Goal: Information Seeking & Learning: Learn about a topic

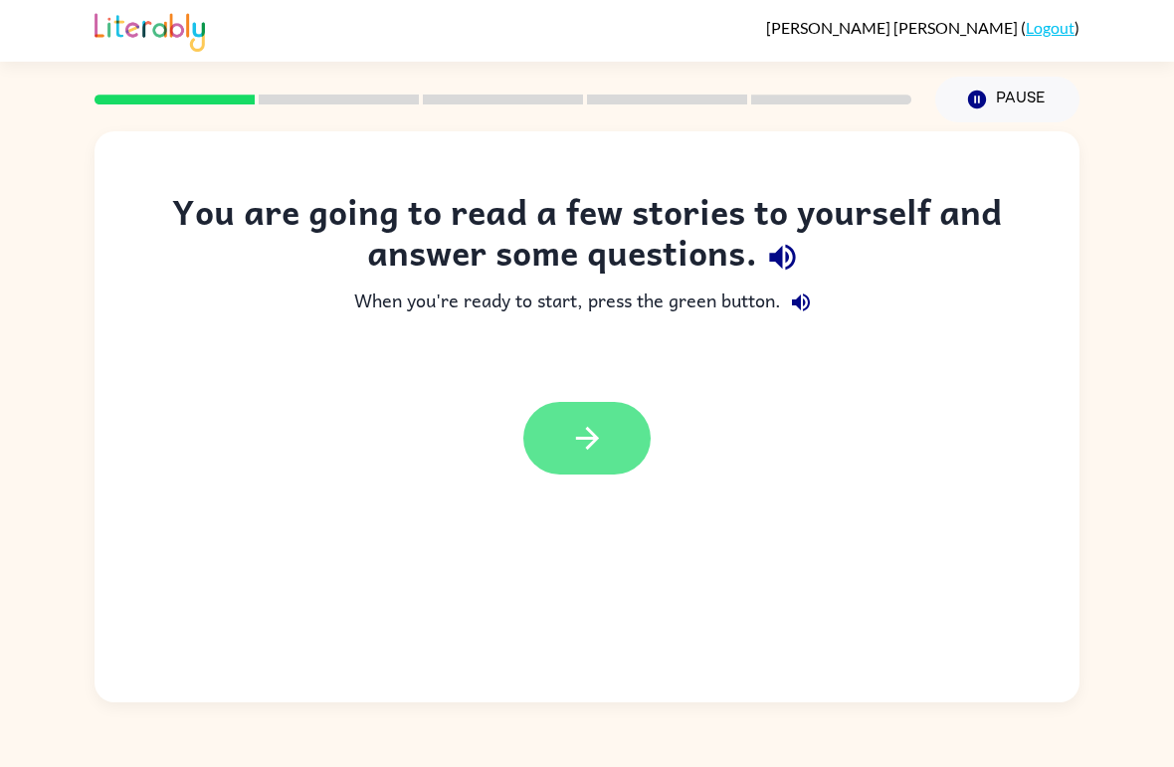
click at [631, 470] on button "button" at bounding box center [586, 438] width 127 height 73
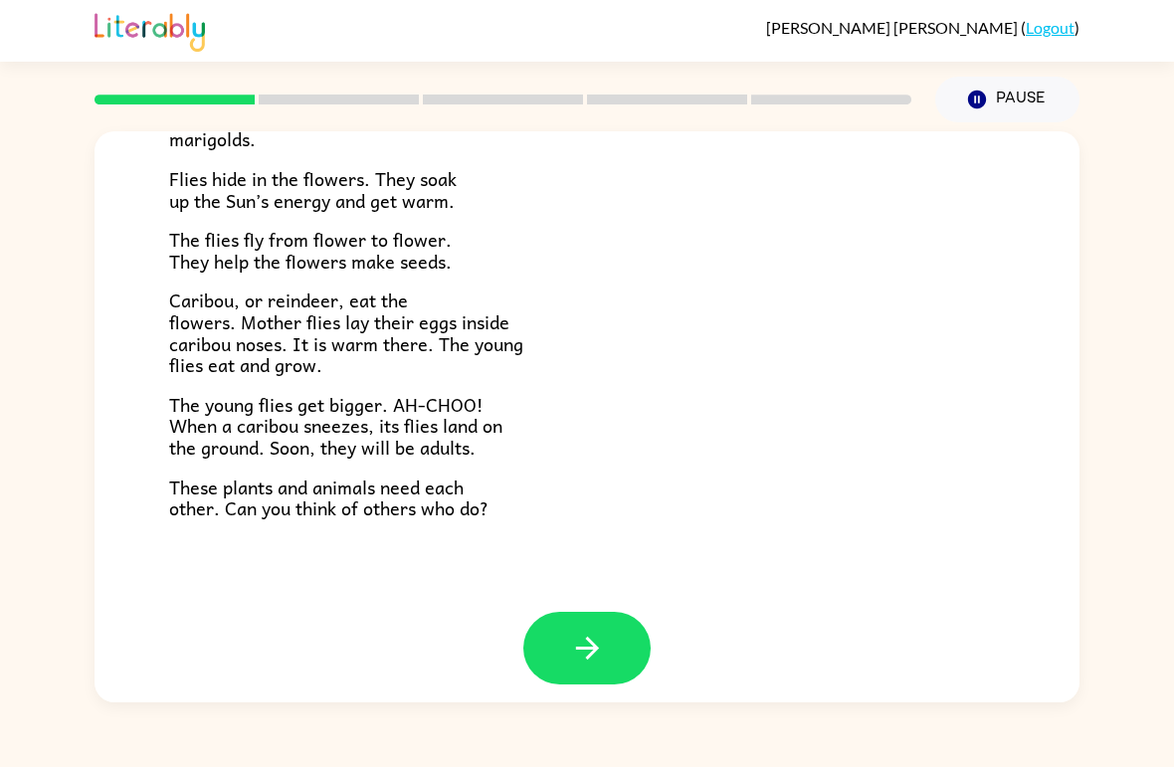
scroll to position [392, 0]
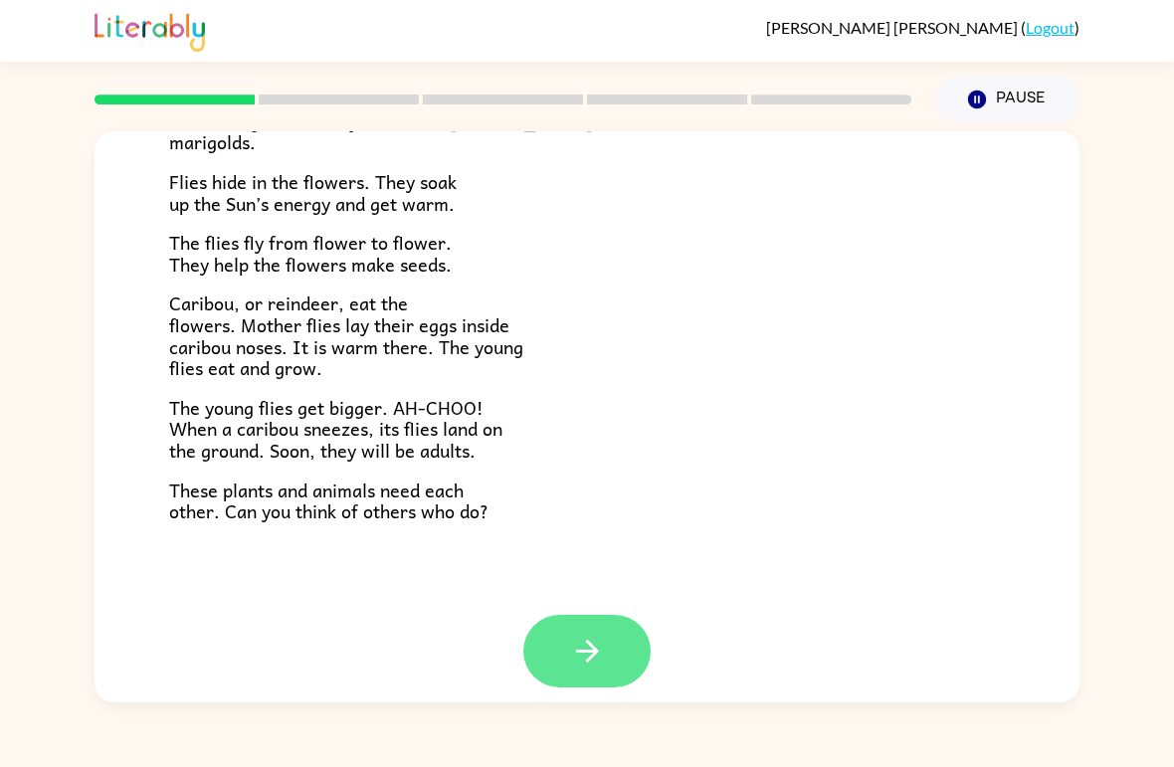
click at [582, 649] on icon "button" at bounding box center [587, 651] width 35 height 35
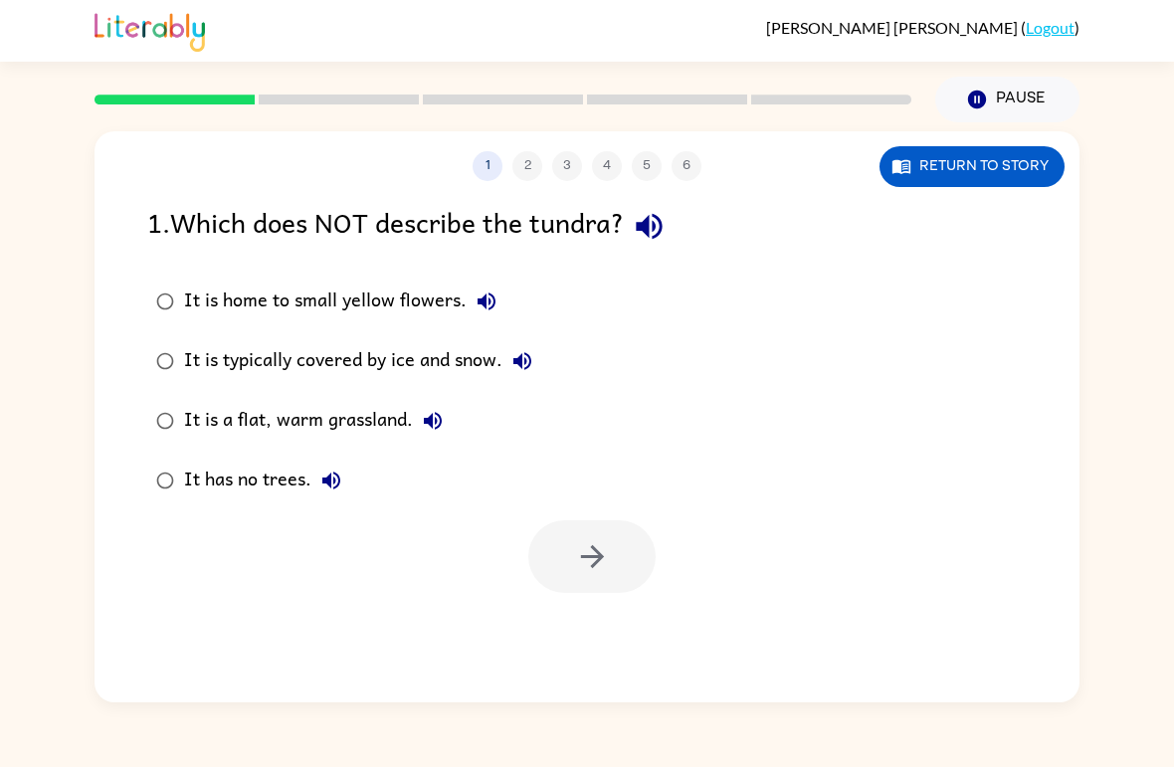
click at [198, 437] on div "It is a flat, warm grassland." at bounding box center [318, 421] width 269 height 40
click at [601, 556] on icon "button" at bounding box center [591, 556] width 23 height 23
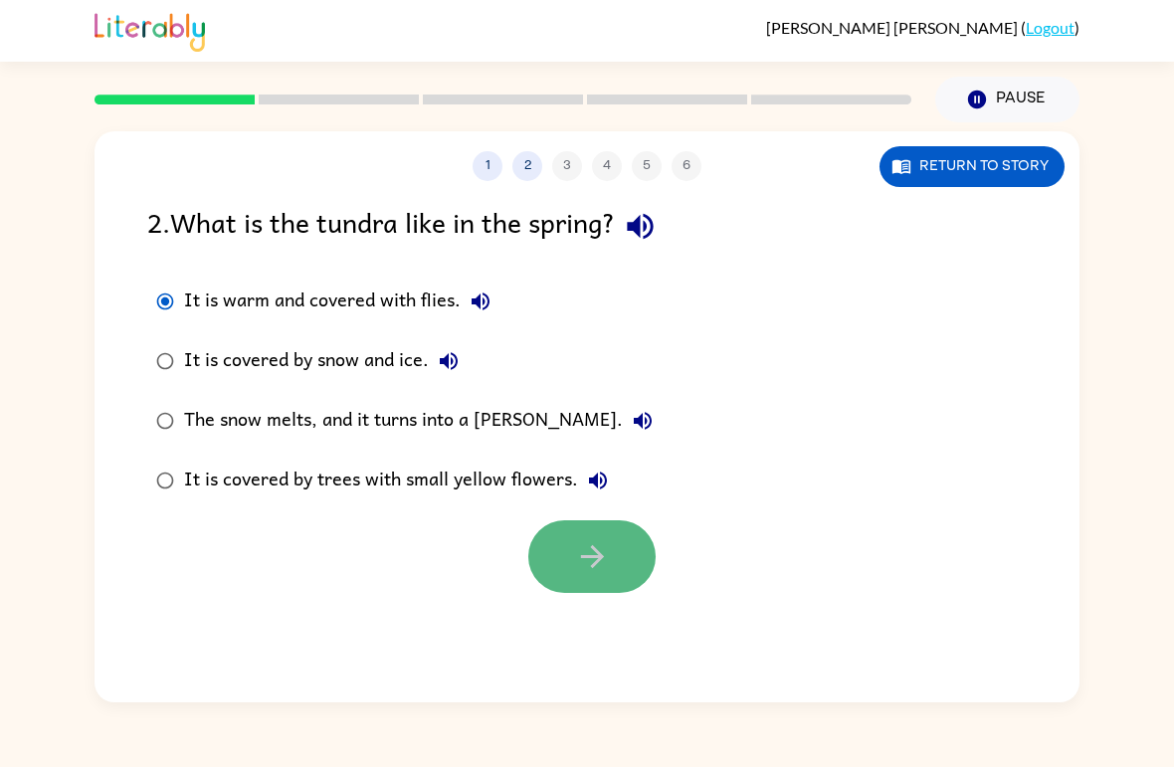
click at [581, 539] on button "button" at bounding box center [591, 556] width 127 height 73
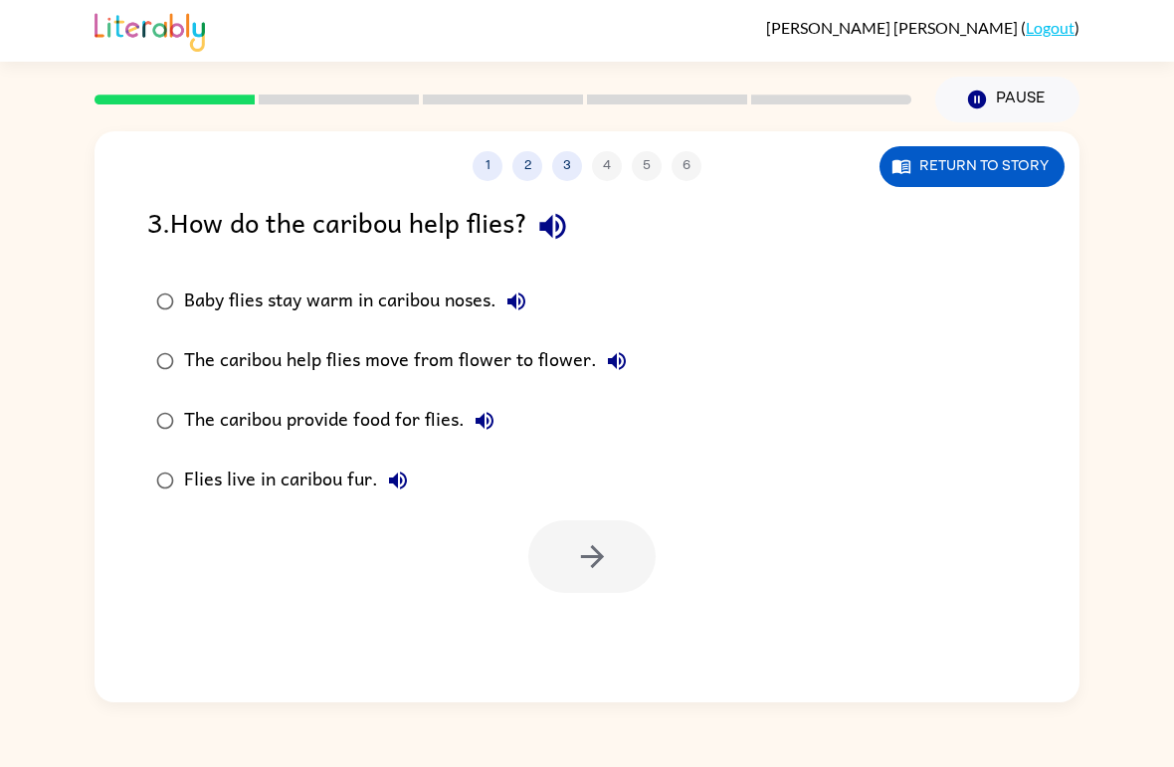
click at [233, 297] on div "Baby flies stay warm in caribou noses." at bounding box center [360, 301] width 352 height 40
click at [220, 373] on div "The caribou help flies move from flower to flower." at bounding box center [410, 361] width 453 height 40
click at [325, 411] on div "The caribou provide food for flies." at bounding box center [344, 421] width 320 height 40
drag, startPoint x: 535, startPoint y: 580, endPoint x: 565, endPoint y: 456, distance: 127.9
click at [565, 456] on div "3 . How do the caribou help flies? Baby flies stay warm in caribou noses. The c…" at bounding box center [586, 397] width 985 height 392
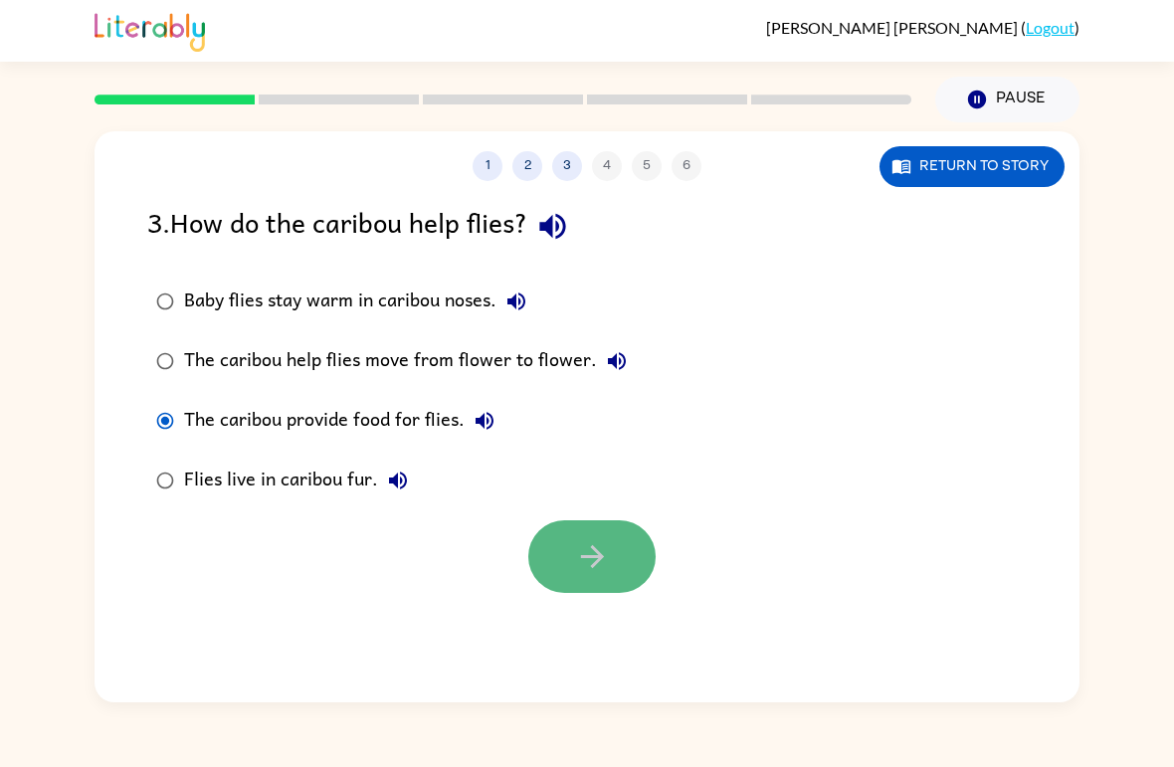
click at [604, 569] on icon "button" at bounding box center [592, 556] width 35 height 35
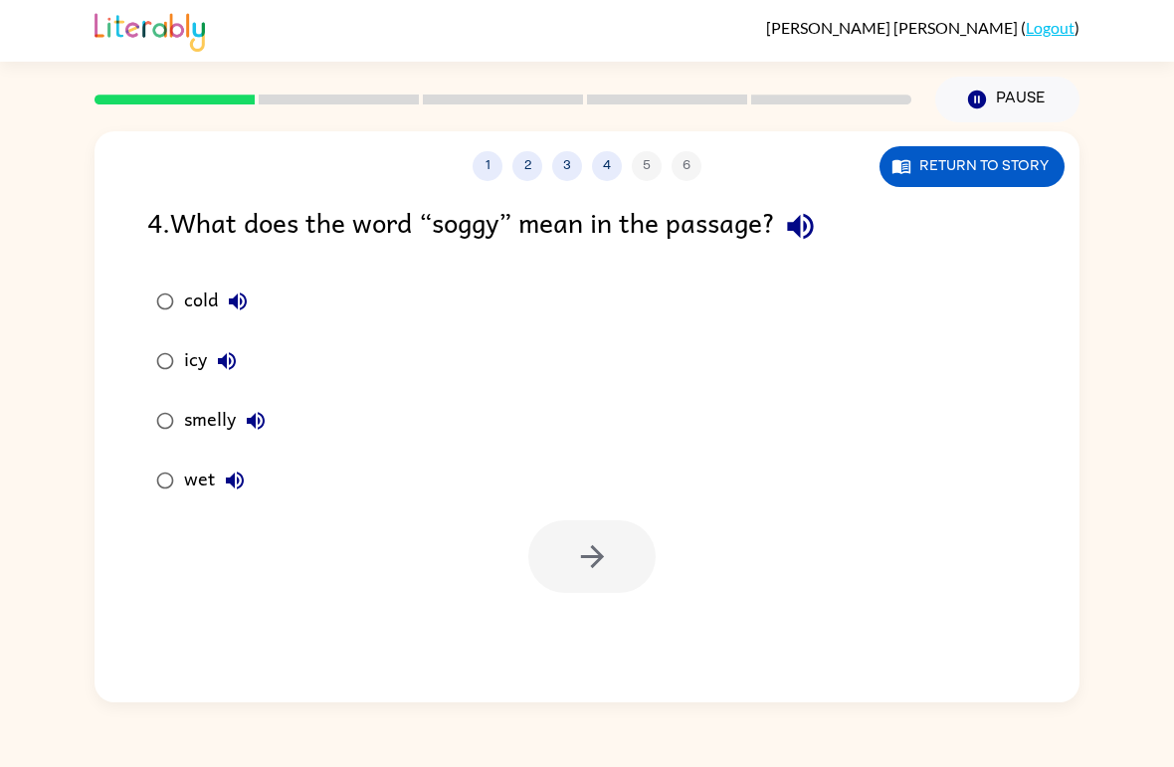
click at [207, 487] on div "wet" at bounding box center [219, 481] width 71 height 40
click at [565, 552] on button "button" at bounding box center [591, 556] width 127 height 73
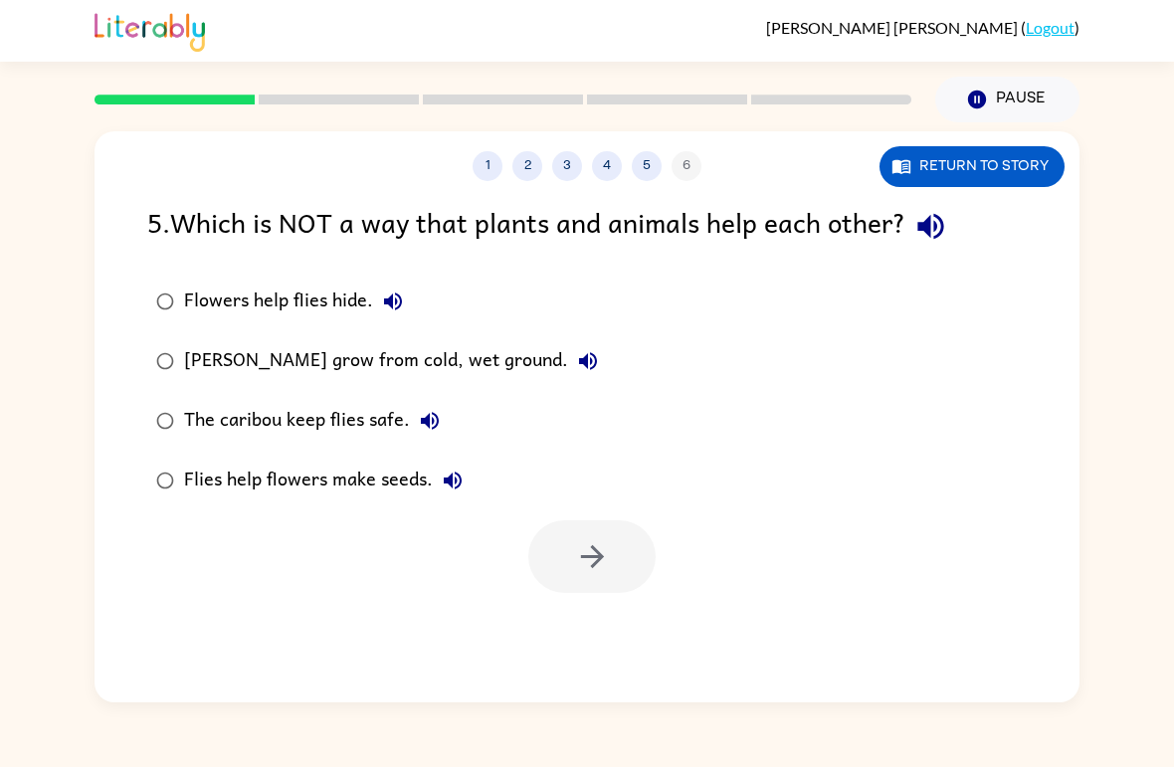
click at [276, 306] on div "Flowers help flies hide." at bounding box center [298, 301] width 229 height 40
click at [244, 364] on div "[PERSON_NAME] grow from cold, wet ground." at bounding box center [396, 361] width 424 height 40
click at [195, 417] on div "The caribou keep flies safe." at bounding box center [317, 421] width 266 height 40
click at [567, 574] on button "button" at bounding box center [591, 556] width 127 height 73
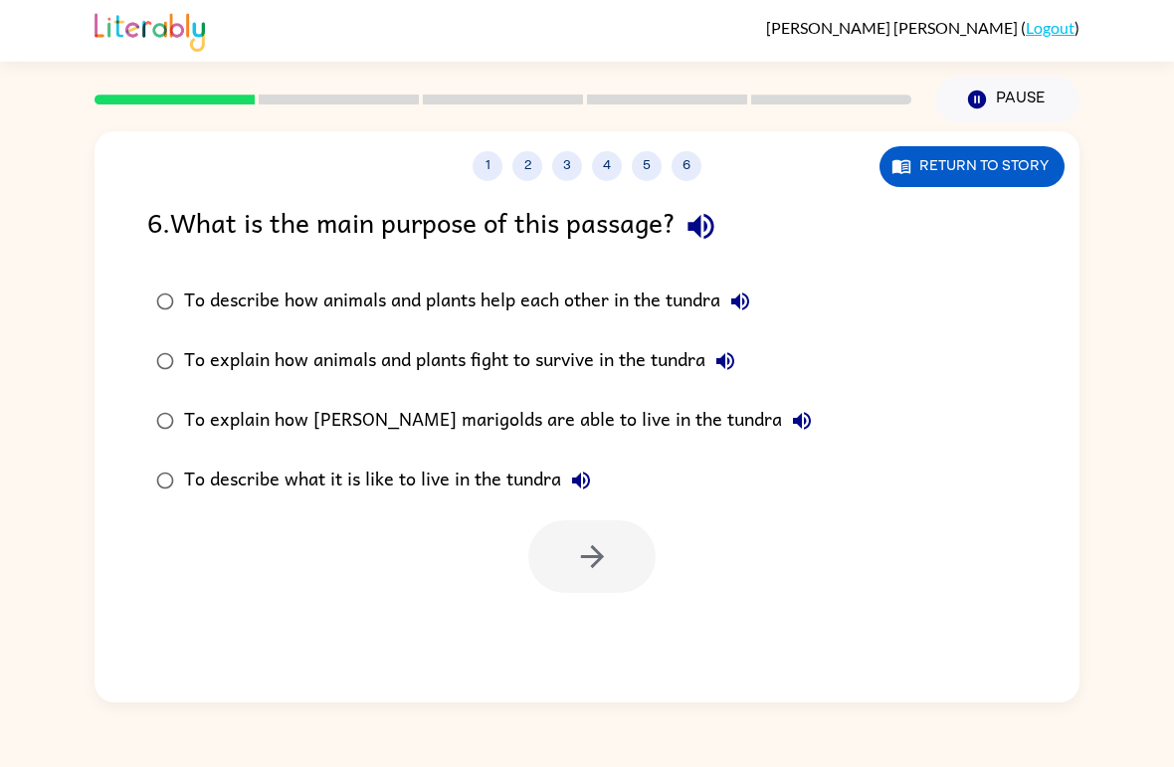
click at [392, 381] on div "To explain how animals and plants fight to survive in the tundra" at bounding box center [464, 361] width 561 height 40
click at [449, 438] on div "To explain how [PERSON_NAME] marigolds are able to live in the tundra" at bounding box center [503, 421] width 638 height 40
click at [466, 499] on div "To describe what it is like to live in the tundra" at bounding box center [392, 481] width 417 height 40
drag, startPoint x: 493, startPoint y: 405, endPoint x: 497, endPoint y: 417, distance: 12.6
click at [497, 417] on div "To explain how [PERSON_NAME] marigolds are able to live in the tundra" at bounding box center [503, 421] width 638 height 40
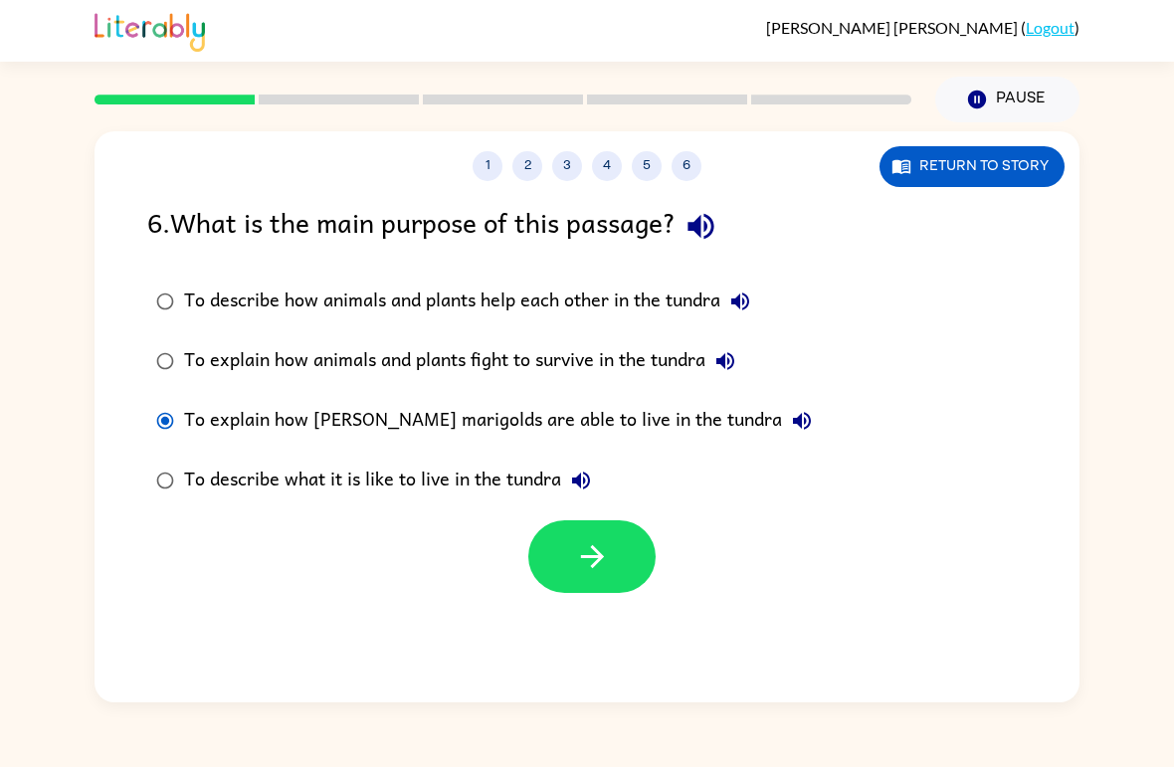
click at [499, 419] on div "To explain how [PERSON_NAME] marigolds are able to live in the tundra" at bounding box center [503, 421] width 638 height 40
click at [578, 546] on icon "button" at bounding box center [592, 556] width 35 height 35
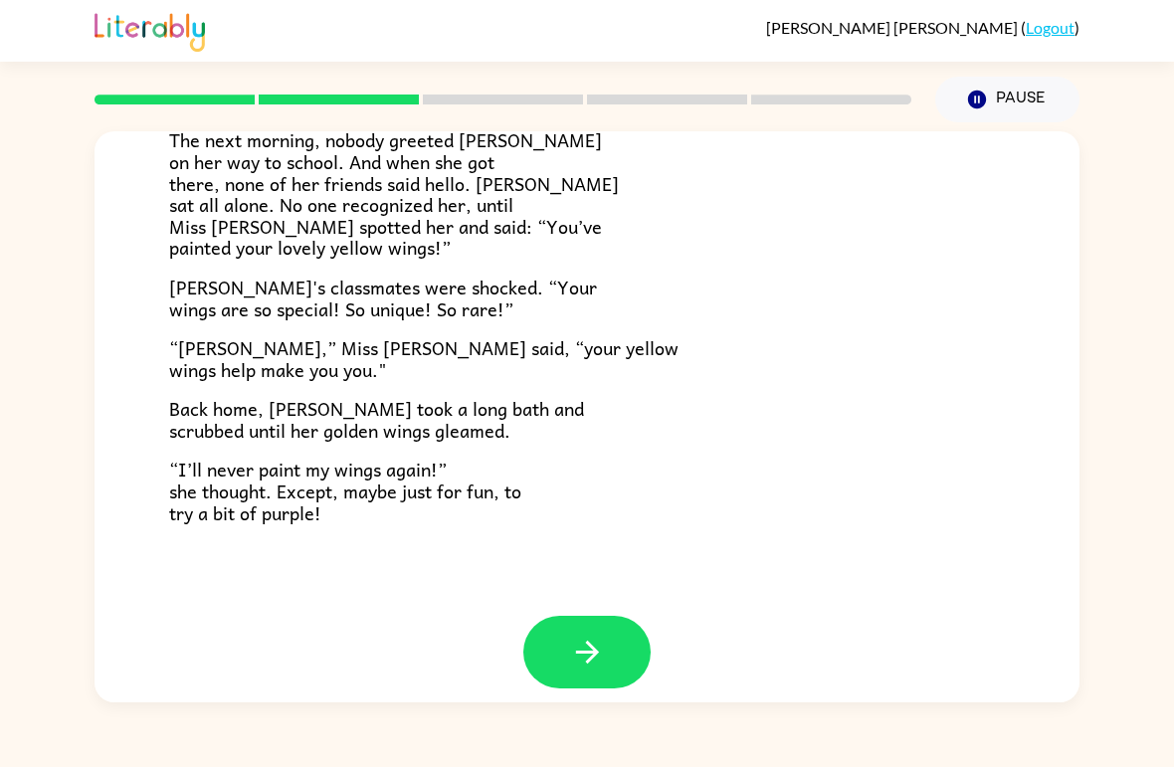
scroll to position [535, 0]
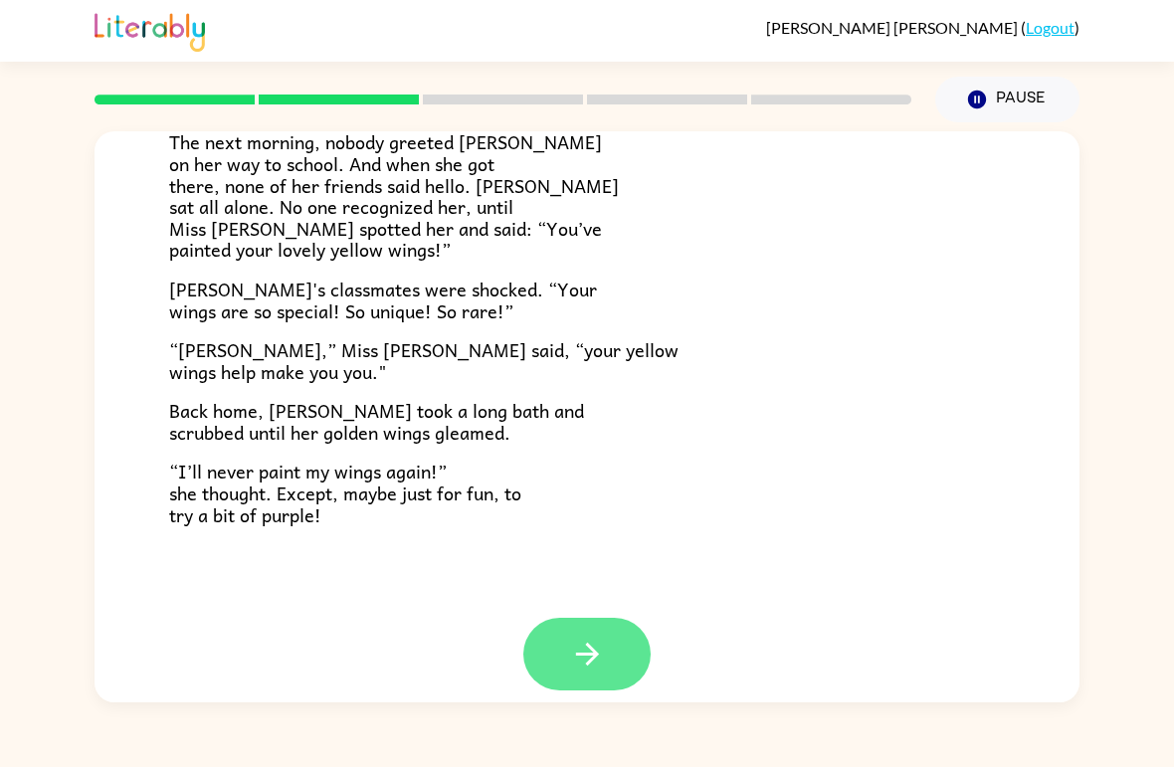
click at [612, 632] on button "button" at bounding box center [586, 654] width 127 height 73
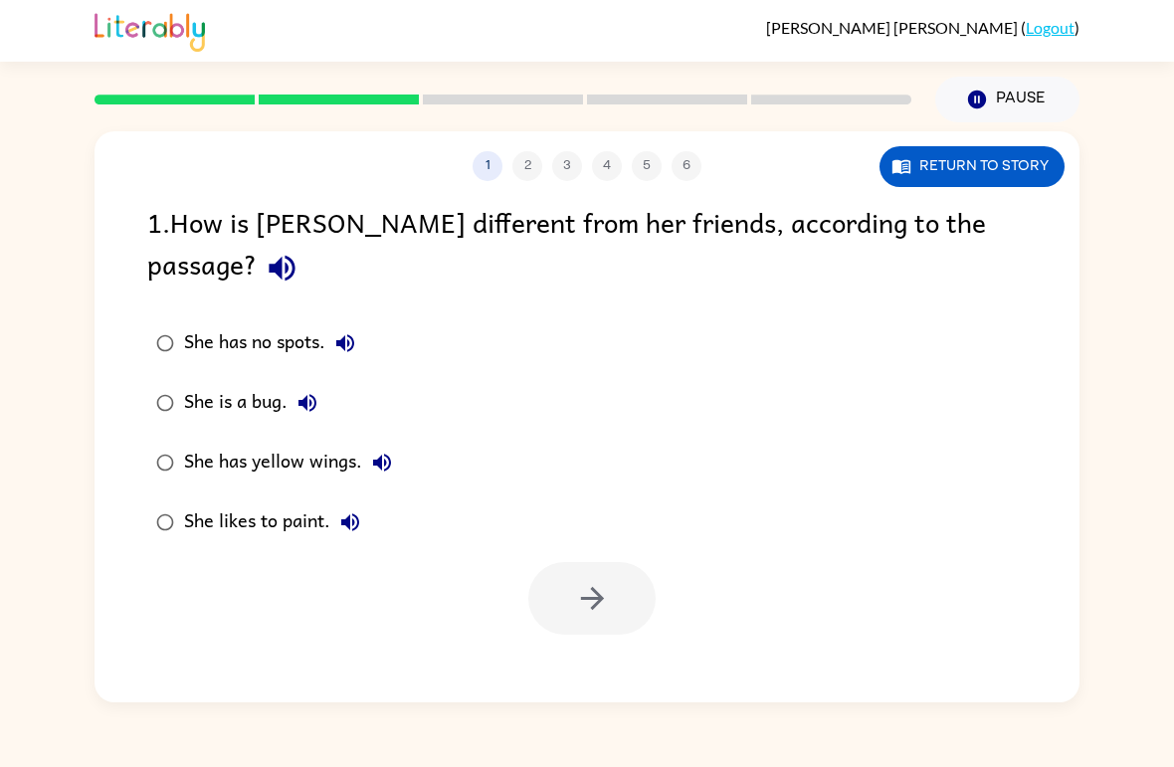
click at [282, 443] on div "She has yellow wings." at bounding box center [293, 463] width 218 height 40
click at [605, 587] on button "button" at bounding box center [591, 598] width 127 height 73
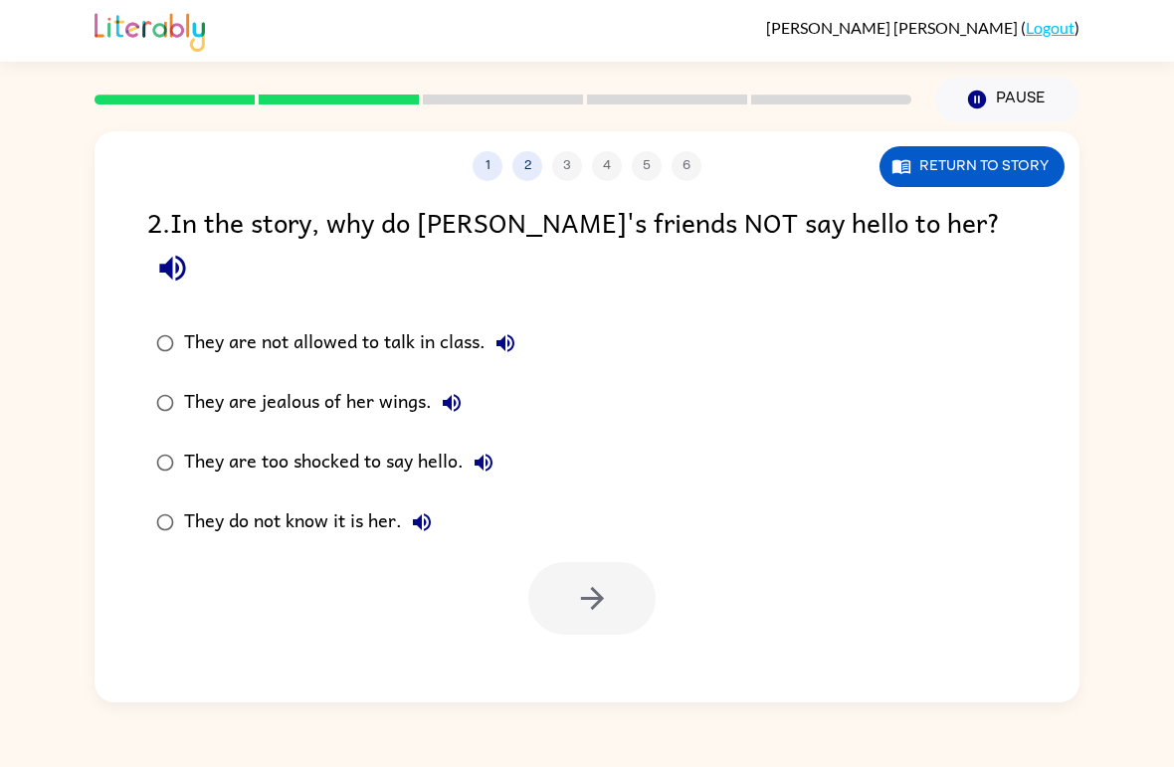
click at [324, 383] on div "They are jealous of her wings." at bounding box center [327, 403] width 287 height 40
click at [345, 443] on div "They are too shocked to say hello." at bounding box center [343, 463] width 319 height 40
click at [360, 443] on div "They are too shocked to say hello." at bounding box center [343, 463] width 319 height 40
click at [313, 502] on div "They do not know it is her." at bounding box center [313, 522] width 258 height 40
click at [550, 562] on button "button" at bounding box center [591, 598] width 127 height 73
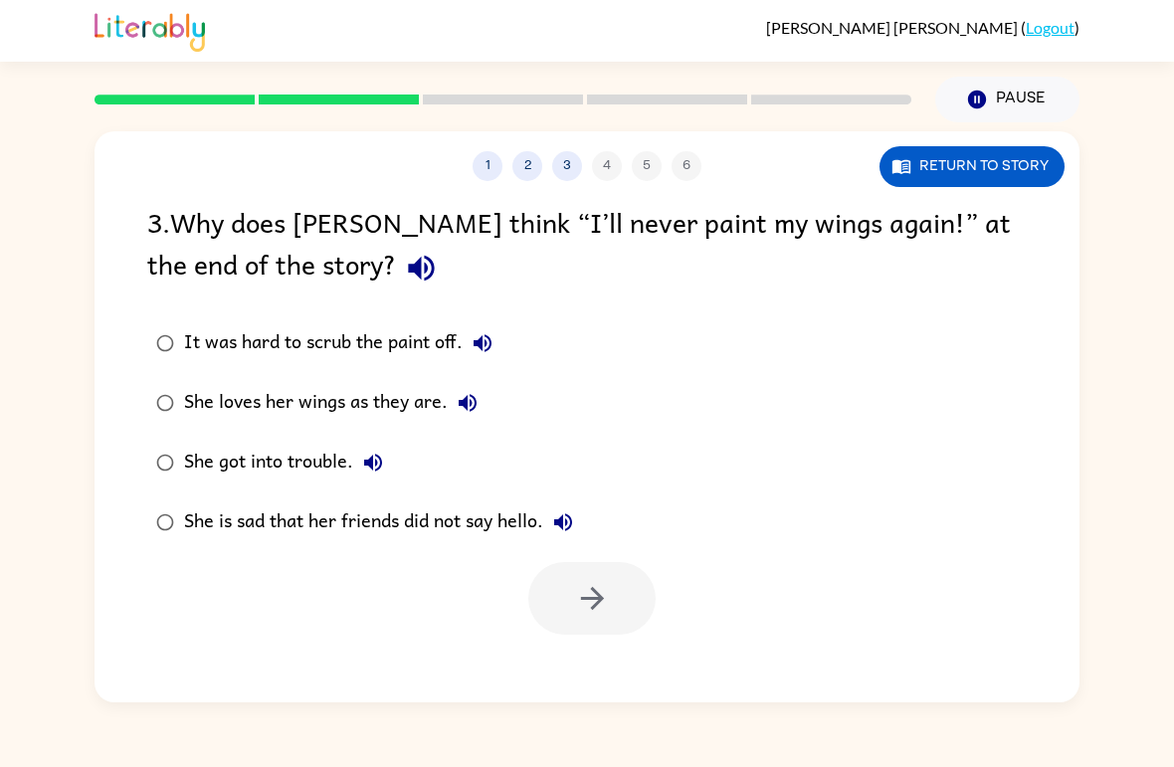
click at [349, 402] on div "She loves her wings as they are." at bounding box center [335, 403] width 303 height 40
click at [356, 524] on div "She is sad that her friends did not say hello." at bounding box center [383, 522] width 399 height 40
click at [640, 579] on button "button" at bounding box center [591, 598] width 127 height 73
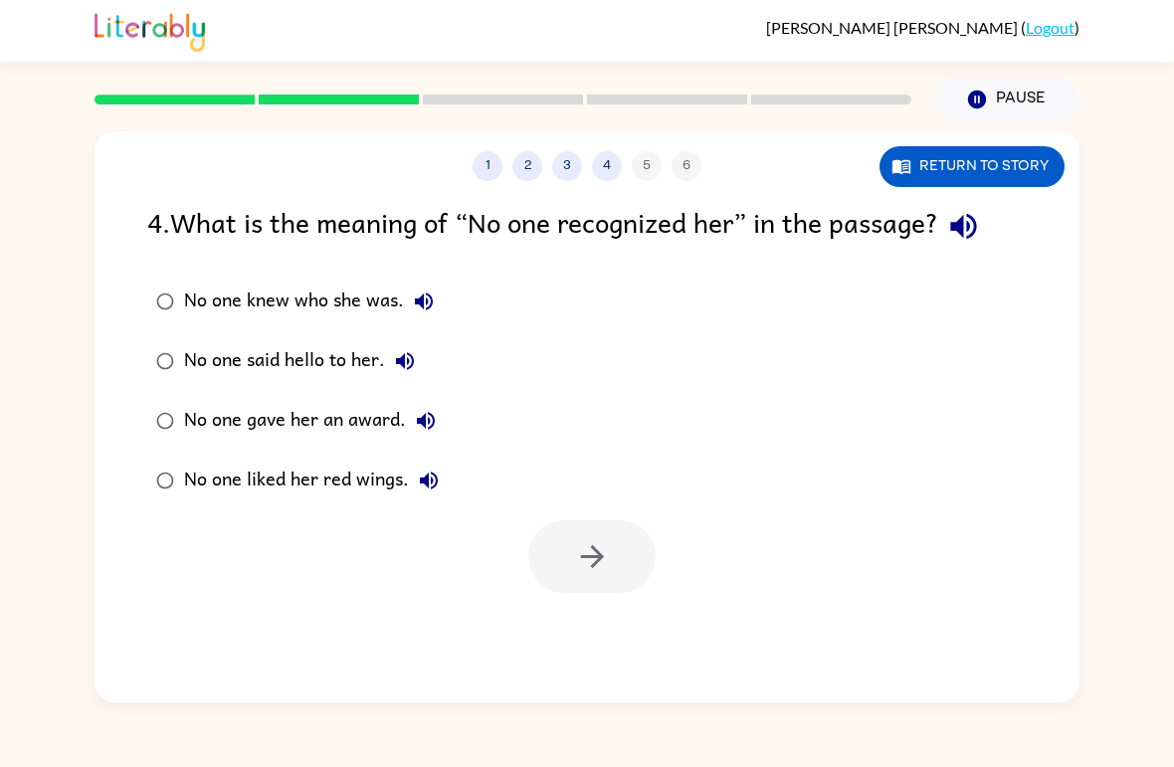
click at [340, 303] on div "No one knew who she was." at bounding box center [314, 301] width 260 height 40
click at [614, 556] on button "button" at bounding box center [591, 556] width 127 height 73
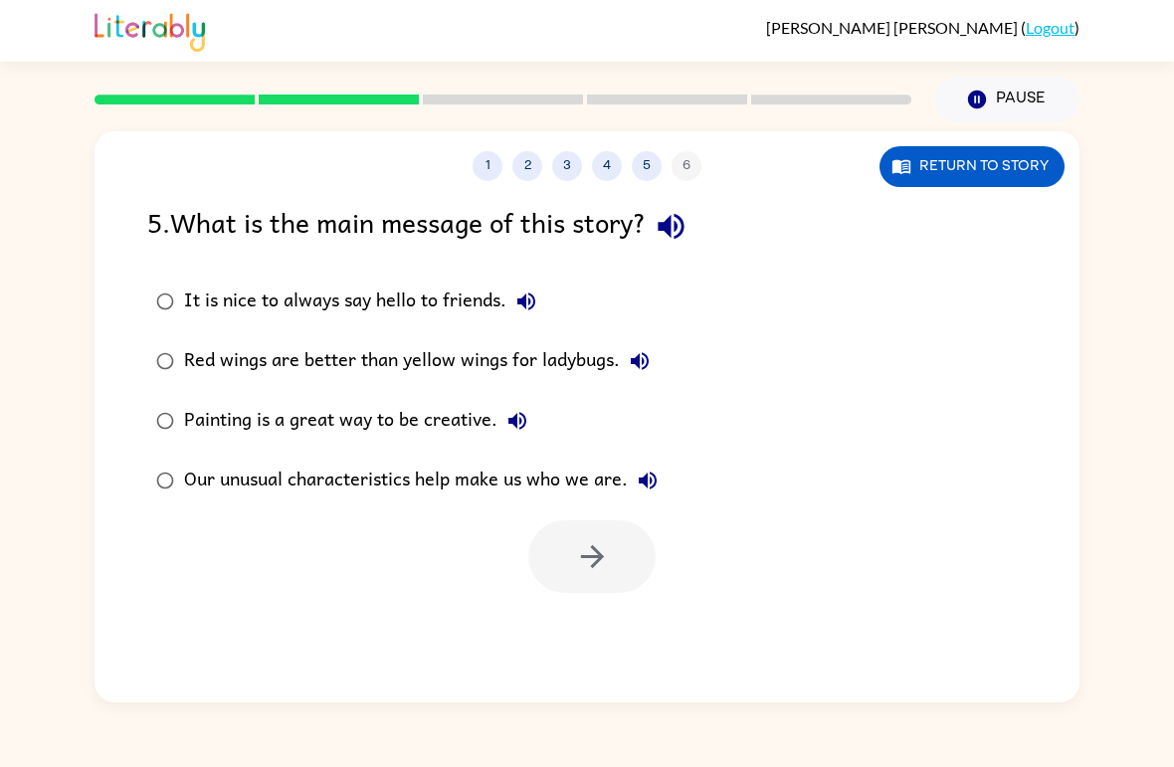
click at [369, 498] on div "Our unusual characteristics help make us who we are." at bounding box center [425, 481] width 483 height 40
click at [539, 576] on button "button" at bounding box center [591, 556] width 127 height 73
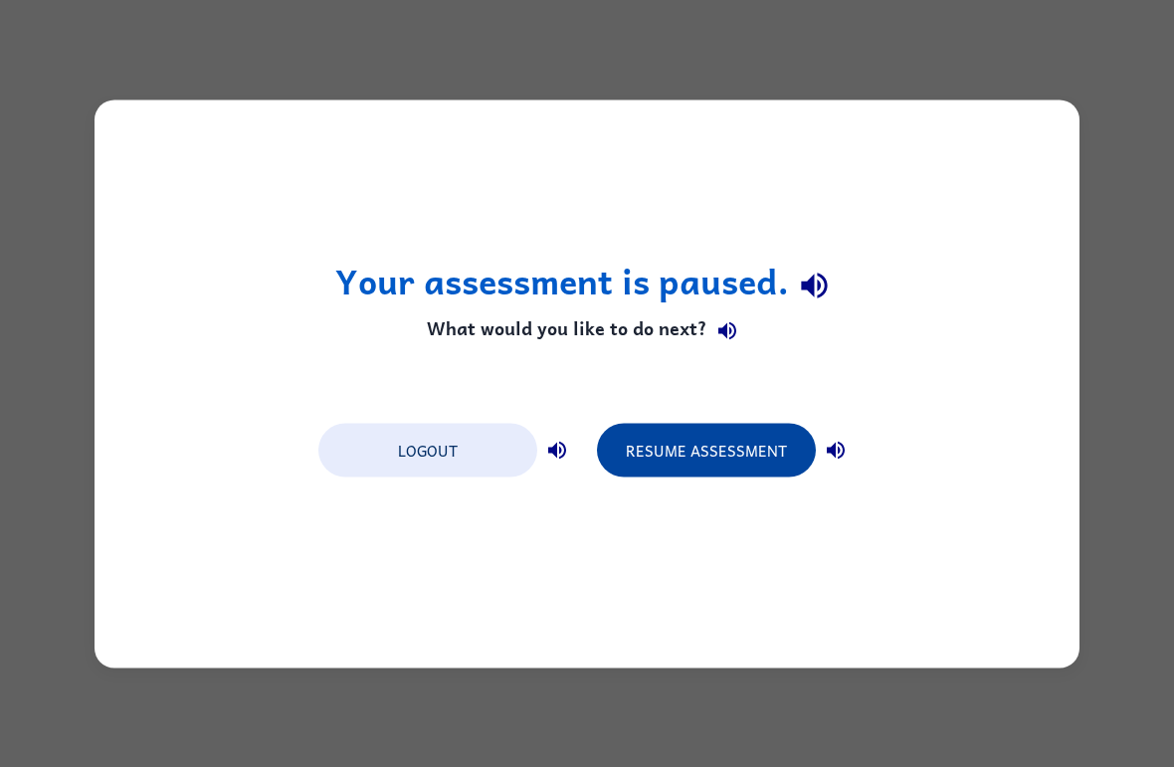
click at [715, 447] on button "Resume Assessment" at bounding box center [706, 450] width 219 height 54
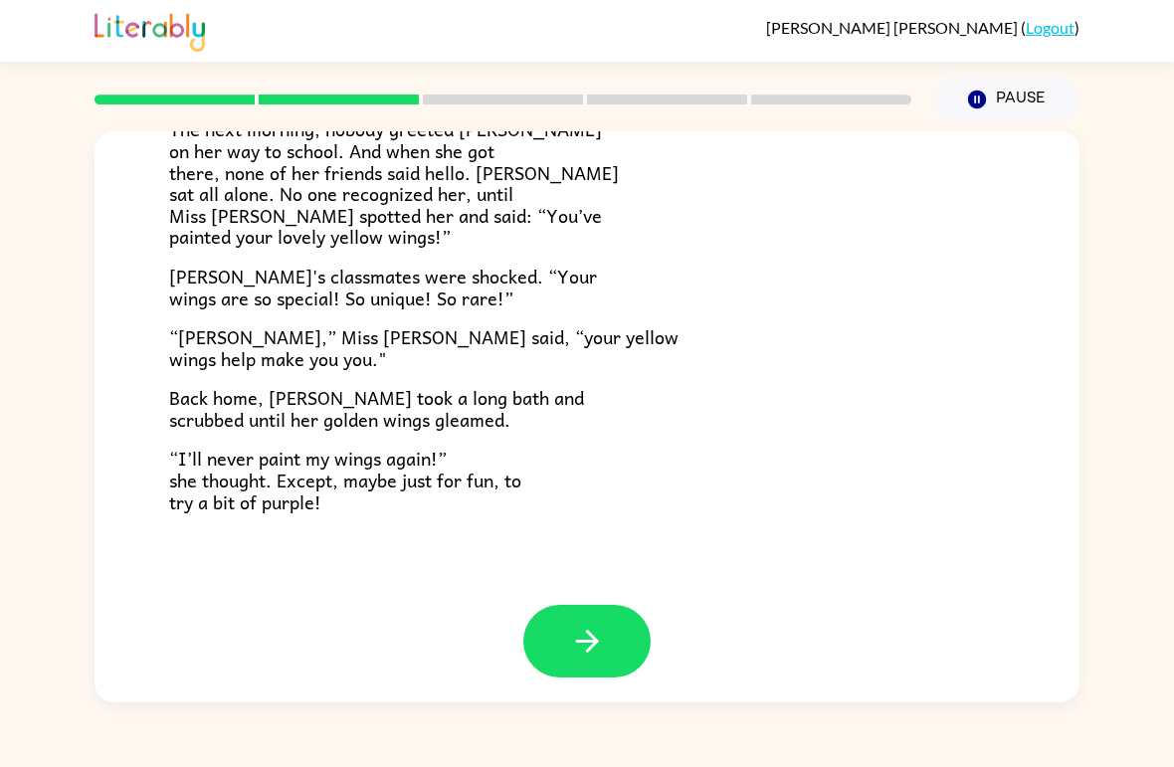
scroll to position [535, 0]
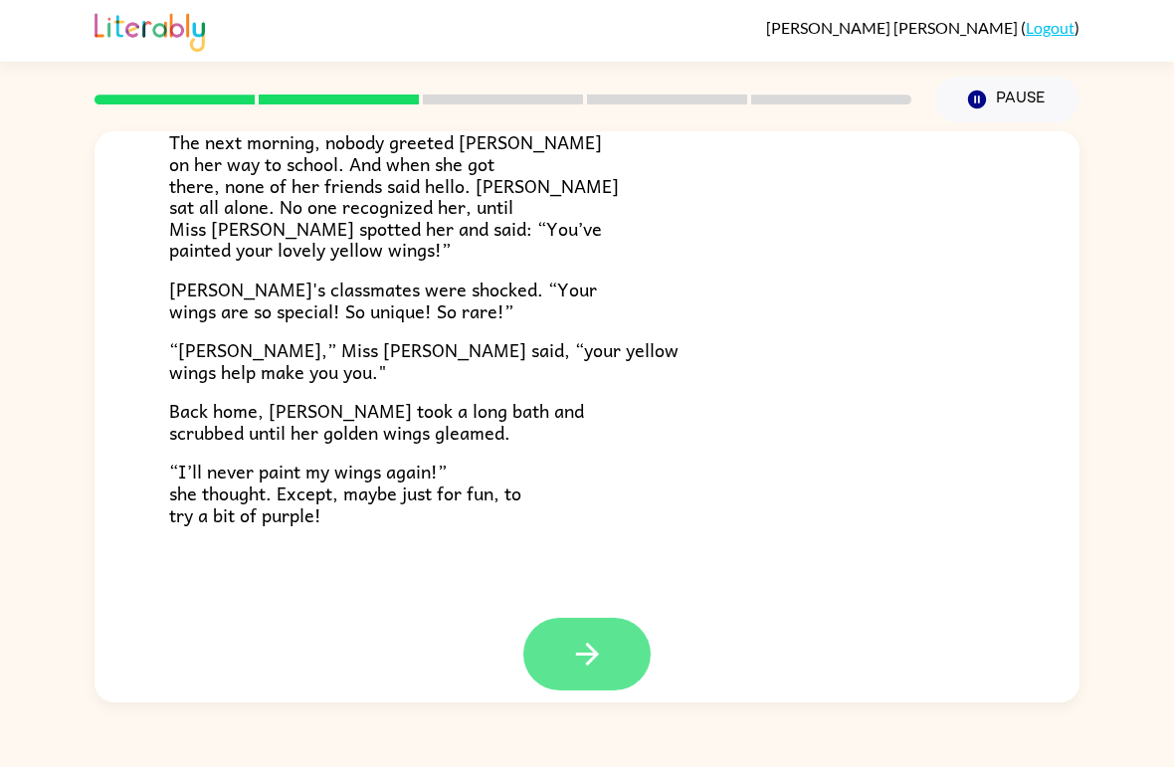
click at [592, 618] on button "button" at bounding box center [586, 654] width 127 height 73
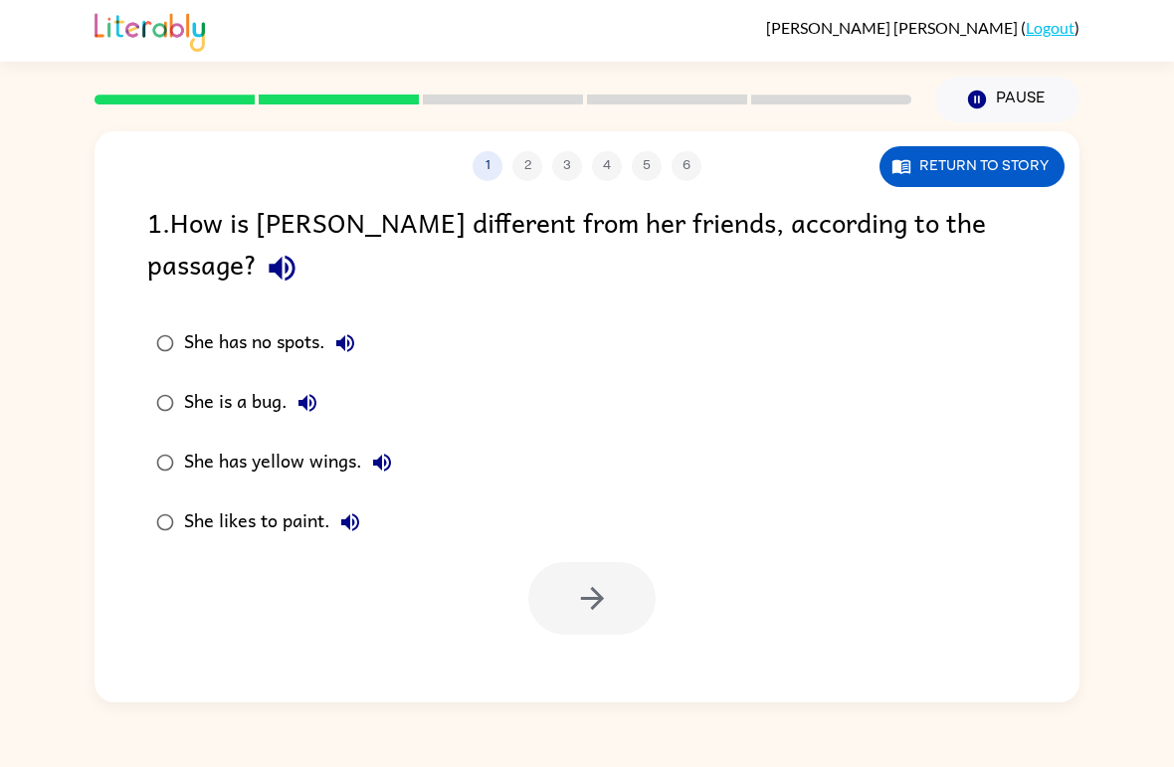
click at [277, 443] on div "She has yellow wings." at bounding box center [293, 463] width 218 height 40
click at [540, 562] on button "button" at bounding box center [591, 598] width 127 height 73
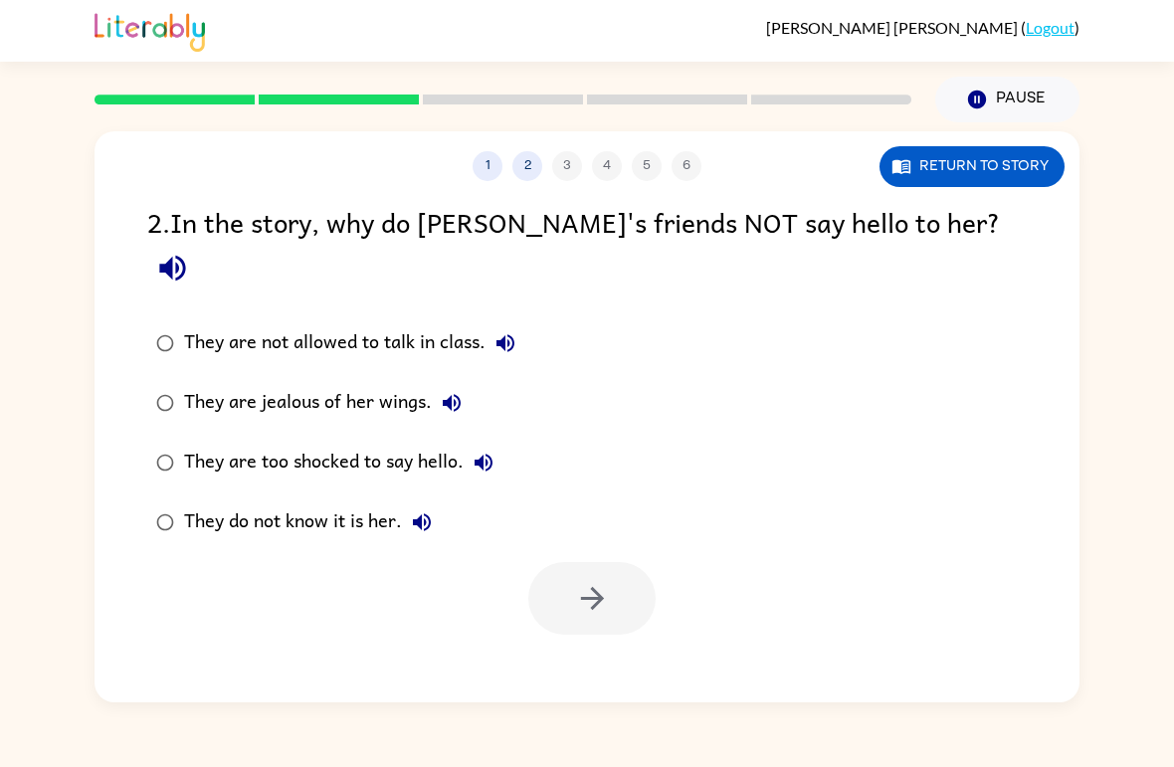
click at [338, 502] on div "They do not know it is her." at bounding box center [313, 522] width 258 height 40
click at [560, 562] on button "button" at bounding box center [591, 598] width 127 height 73
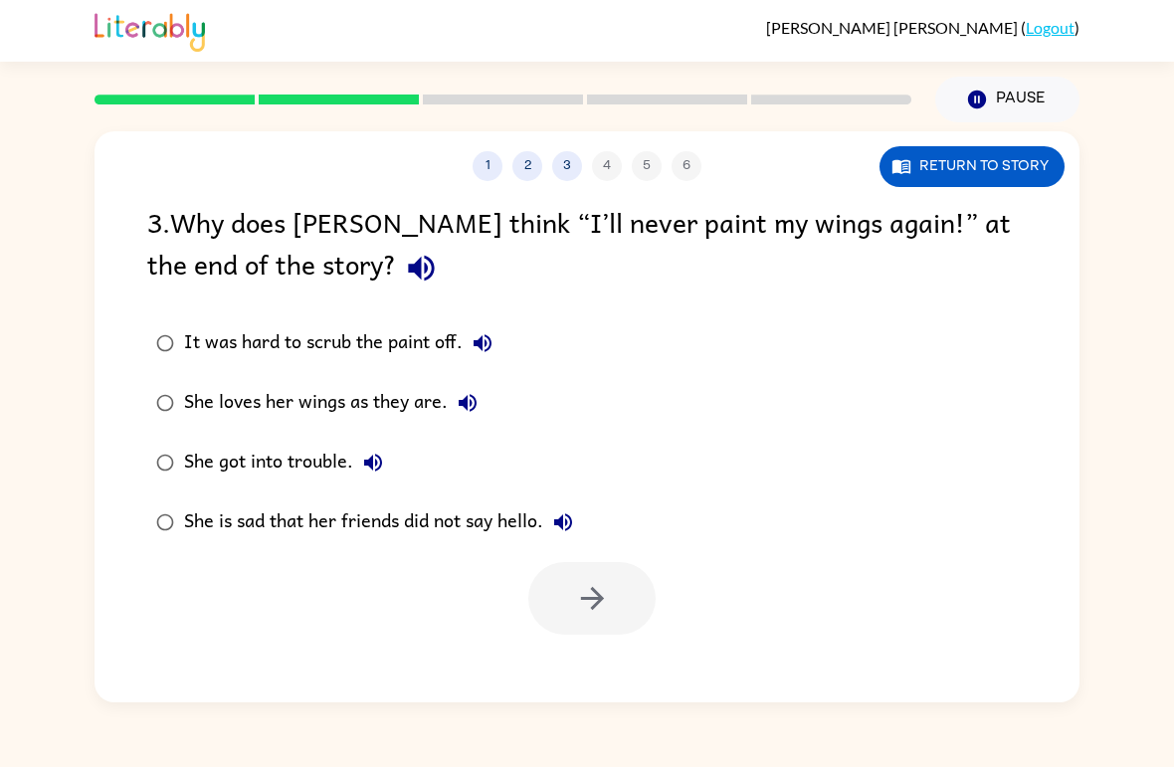
click at [285, 416] on div "She loves her wings as they are." at bounding box center [335, 403] width 303 height 40
click at [435, 548] on label "She is sad that her friends did not say hello." at bounding box center [364, 522] width 457 height 60
click at [625, 598] on button "button" at bounding box center [591, 598] width 127 height 73
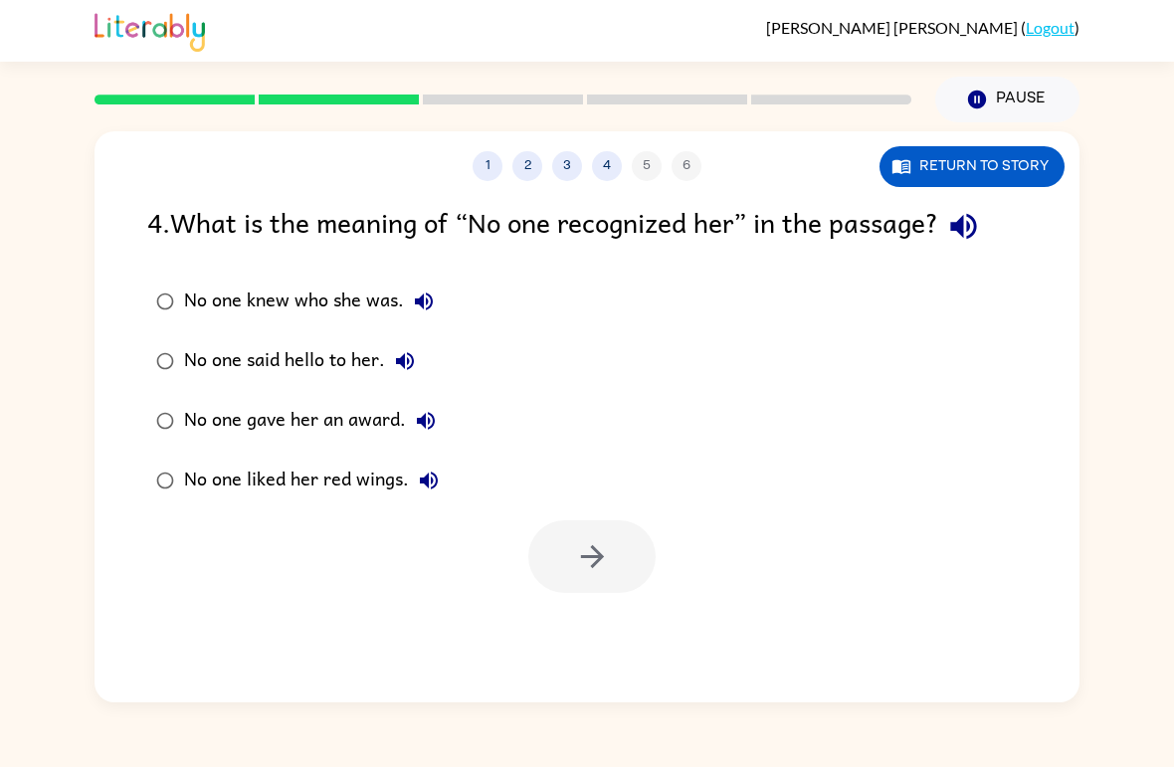
click at [266, 483] on div "No one liked her red wings." at bounding box center [316, 481] width 265 height 40
click at [268, 304] on div "No one knew who she was." at bounding box center [314, 301] width 260 height 40
click at [592, 573] on icon "button" at bounding box center [592, 556] width 35 height 35
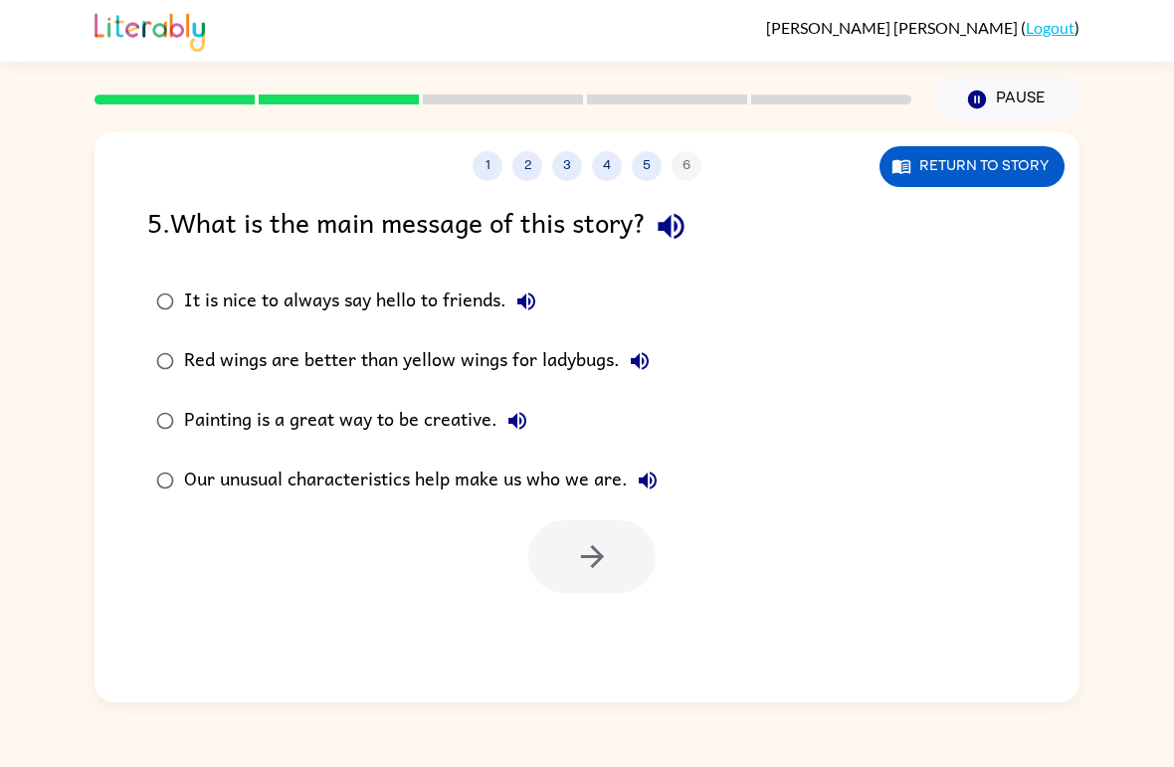
click at [407, 492] on div "Our unusual characteristics help make us who we are." at bounding box center [425, 481] width 483 height 40
click at [588, 542] on icon "button" at bounding box center [592, 556] width 35 height 35
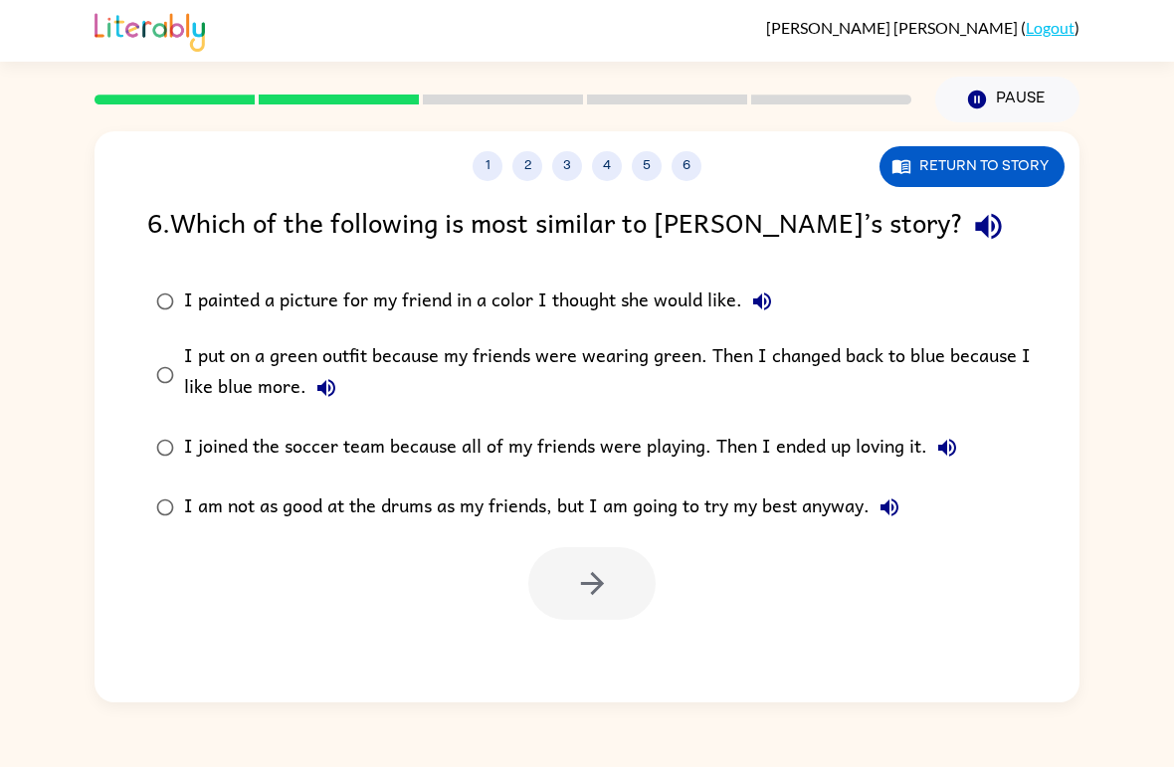
click at [369, 374] on div "I put on a green outfit because my friends were wearing green. Then I changed b…" at bounding box center [618, 374] width 869 height 67
click at [580, 572] on icon "button" at bounding box center [592, 583] width 35 height 35
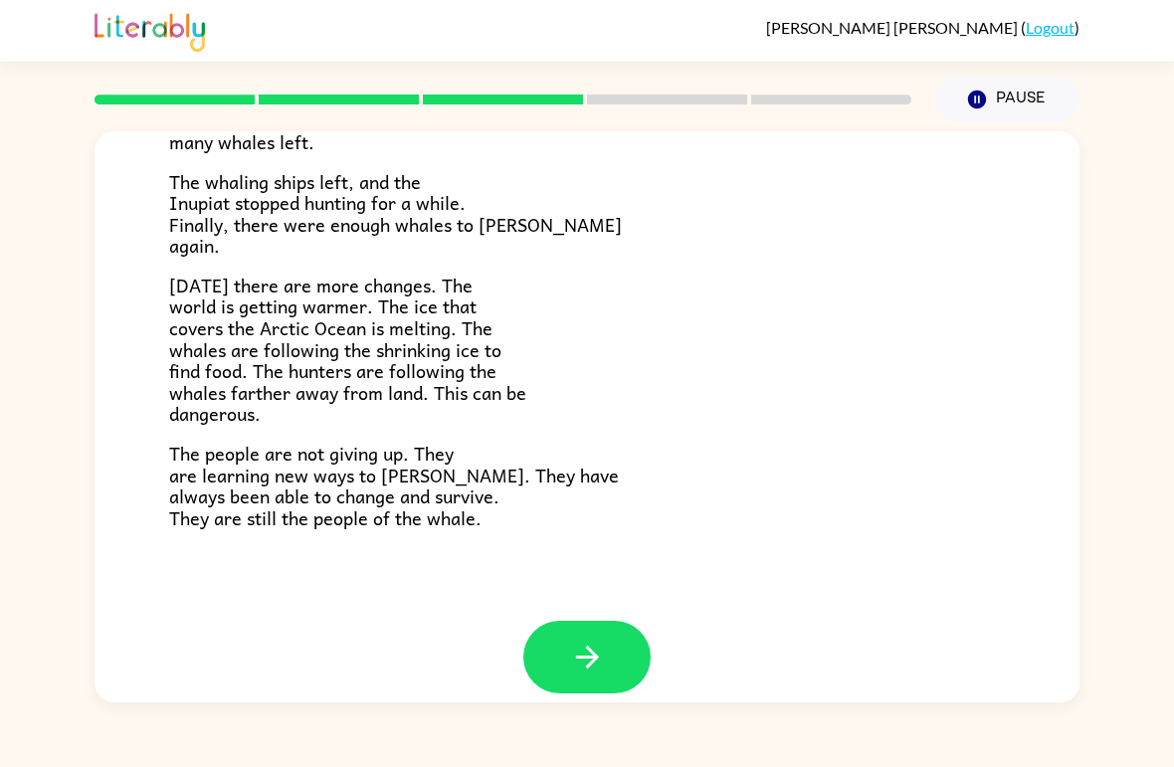
scroll to position [646, 0]
click at [610, 664] on button "button" at bounding box center [586, 658] width 127 height 73
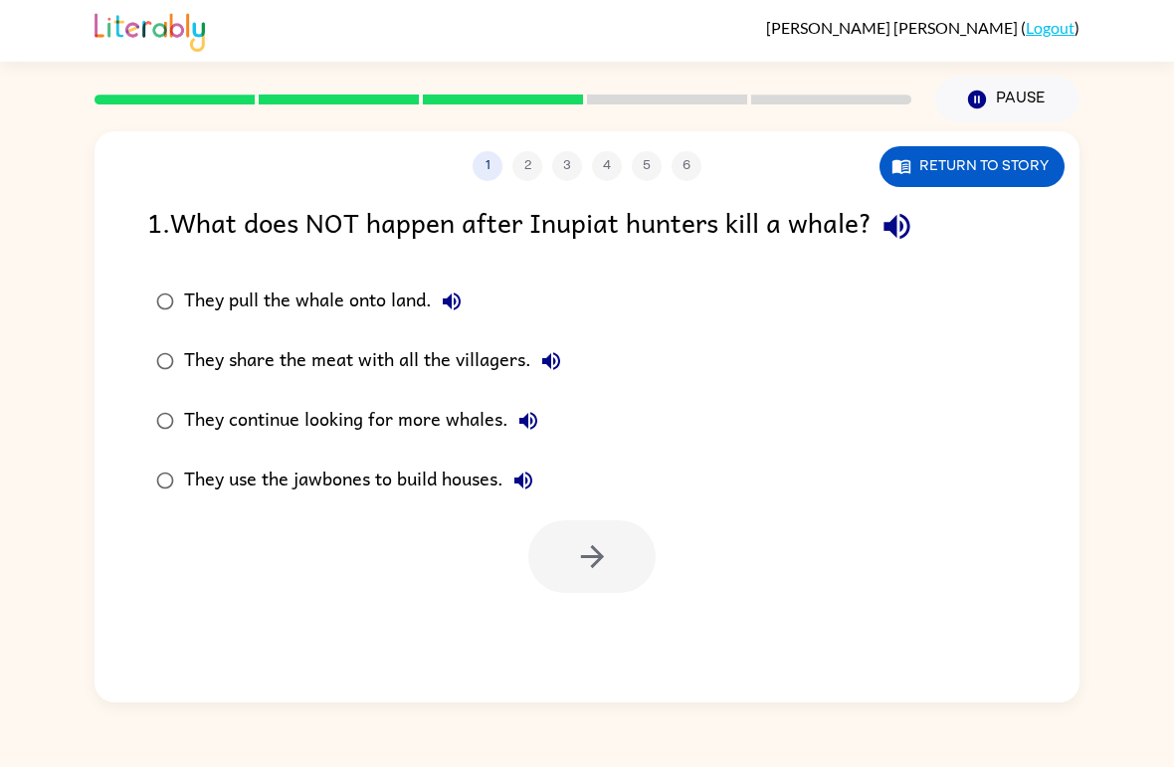
click at [270, 375] on div "They share the meat with all the villagers." at bounding box center [377, 361] width 387 height 40
click at [270, 443] on label "They continue looking for more whales." at bounding box center [358, 421] width 445 height 60
click at [544, 579] on button "button" at bounding box center [591, 556] width 127 height 73
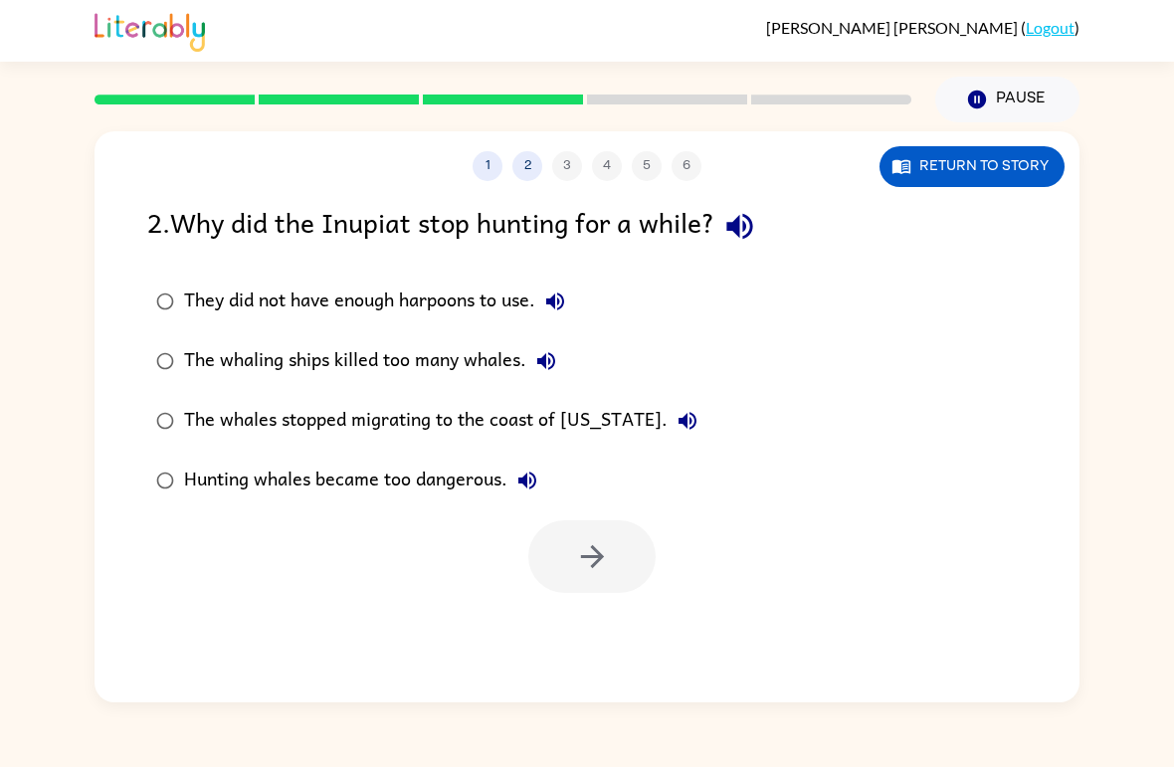
click at [335, 371] on div "The whaling ships killed too many whales." at bounding box center [375, 361] width 382 height 40
drag, startPoint x: 552, startPoint y: 548, endPoint x: 554, endPoint y: 559, distance: 11.1
click at [554, 559] on button "button" at bounding box center [591, 556] width 127 height 73
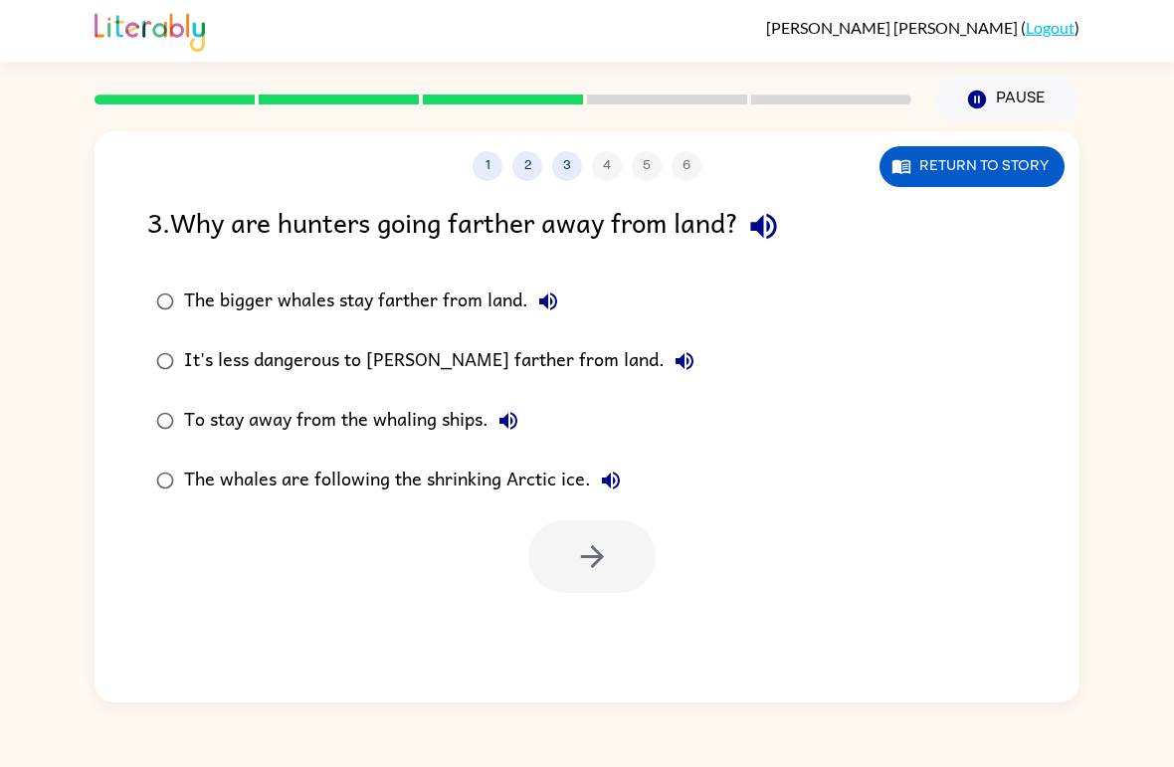
click at [370, 417] on div "To stay away from the whaling ships." at bounding box center [356, 421] width 344 height 40
click at [636, 559] on button "button" at bounding box center [591, 556] width 127 height 73
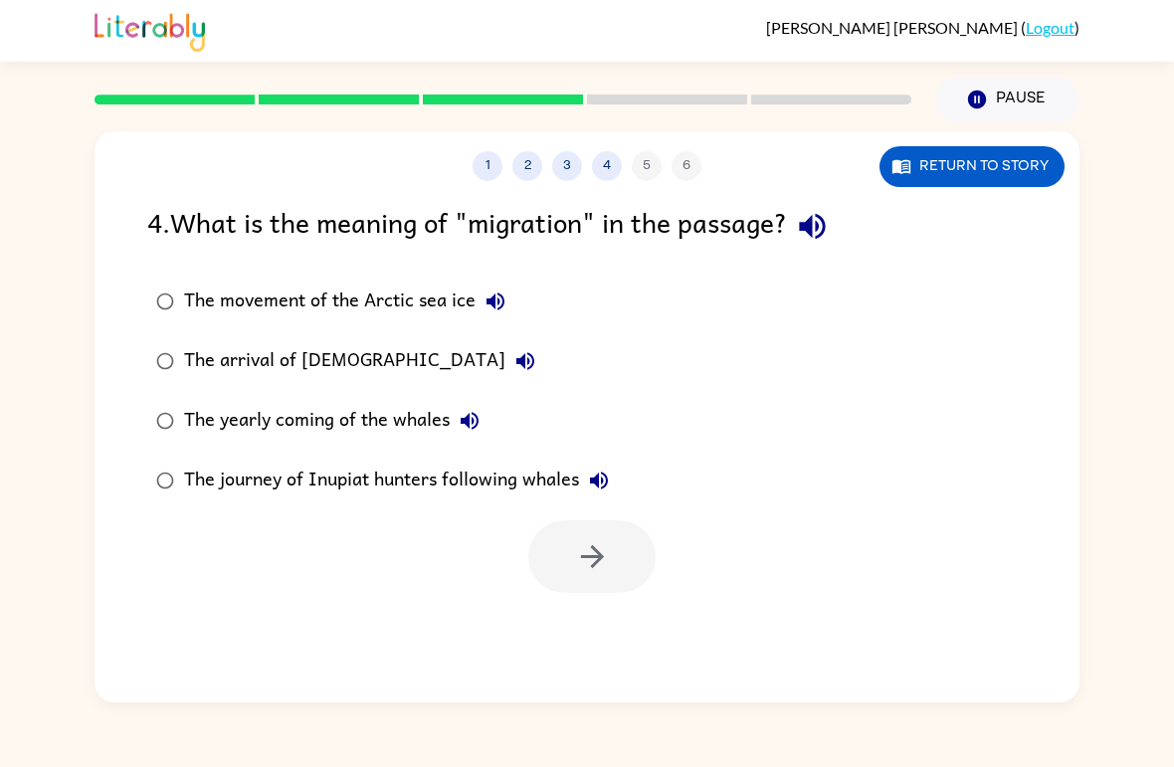
click at [462, 467] on div "The journey of Inupiat hunters following whales" at bounding box center [401, 481] width 435 height 40
click at [449, 429] on div "The yearly coming of the whales" at bounding box center [336, 421] width 305 height 40
click at [583, 622] on div "1 2 3 4 5 6 Return to story 4 . What is the meaning of "migration" in the passa…" at bounding box center [586, 416] width 985 height 571
click at [593, 546] on icon "button" at bounding box center [592, 556] width 35 height 35
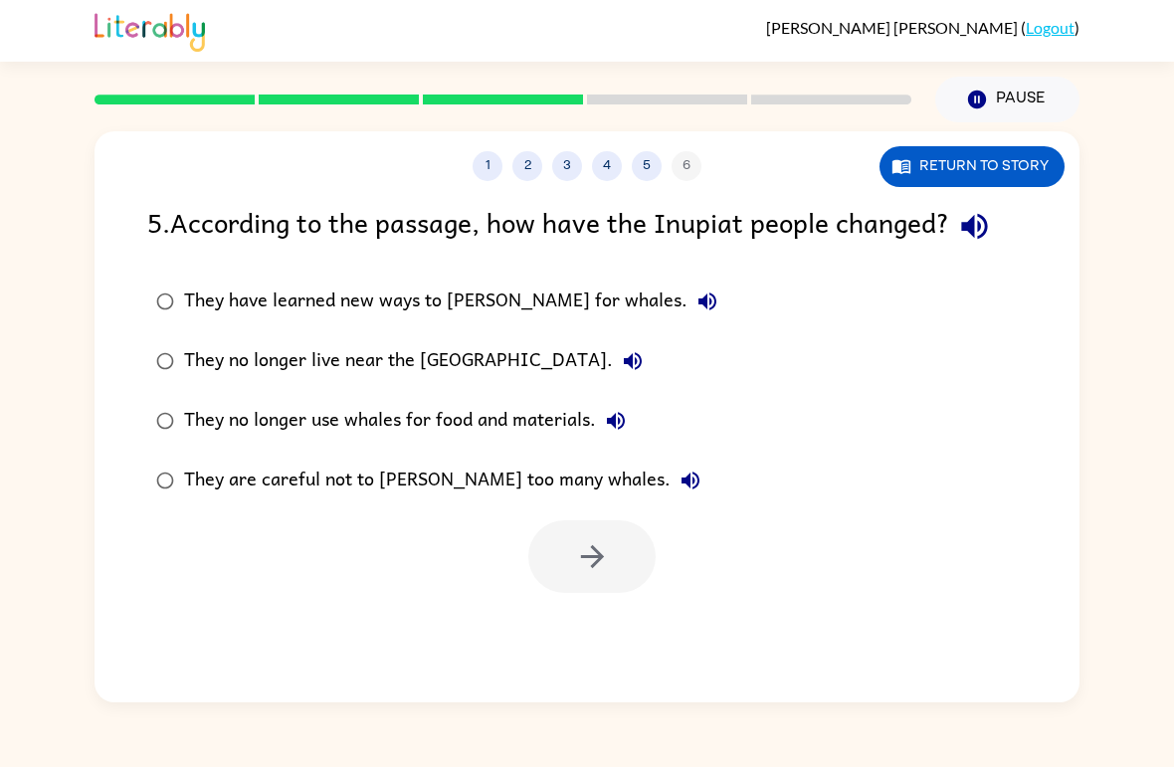
click at [535, 309] on div "They have learned new ways to [PERSON_NAME] for whales." at bounding box center [455, 301] width 543 height 40
click at [429, 384] on label "They no longer live near the [GEOGRAPHIC_DATA]." at bounding box center [436, 361] width 601 height 60
click at [608, 593] on button "button" at bounding box center [591, 556] width 127 height 73
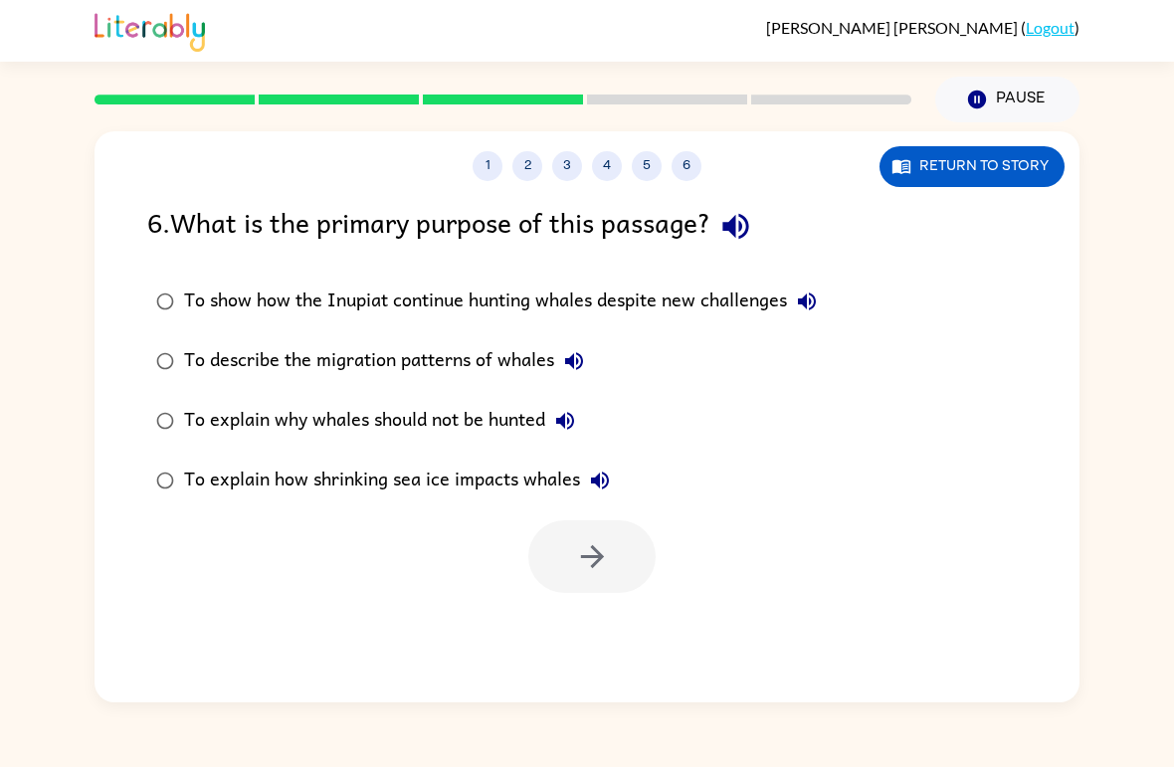
click at [765, 321] on div "To show how the Inupiat continue hunting whales despite new challenges" at bounding box center [505, 301] width 643 height 40
click at [761, 318] on div "To show how the Inupiat continue hunting whales despite new challenges" at bounding box center [505, 301] width 643 height 40
click at [470, 424] on div "To explain why whales should not be hunted" at bounding box center [384, 421] width 401 height 40
click at [567, 582] on button "button" at bounding box center [591, 556] width 127 height 73
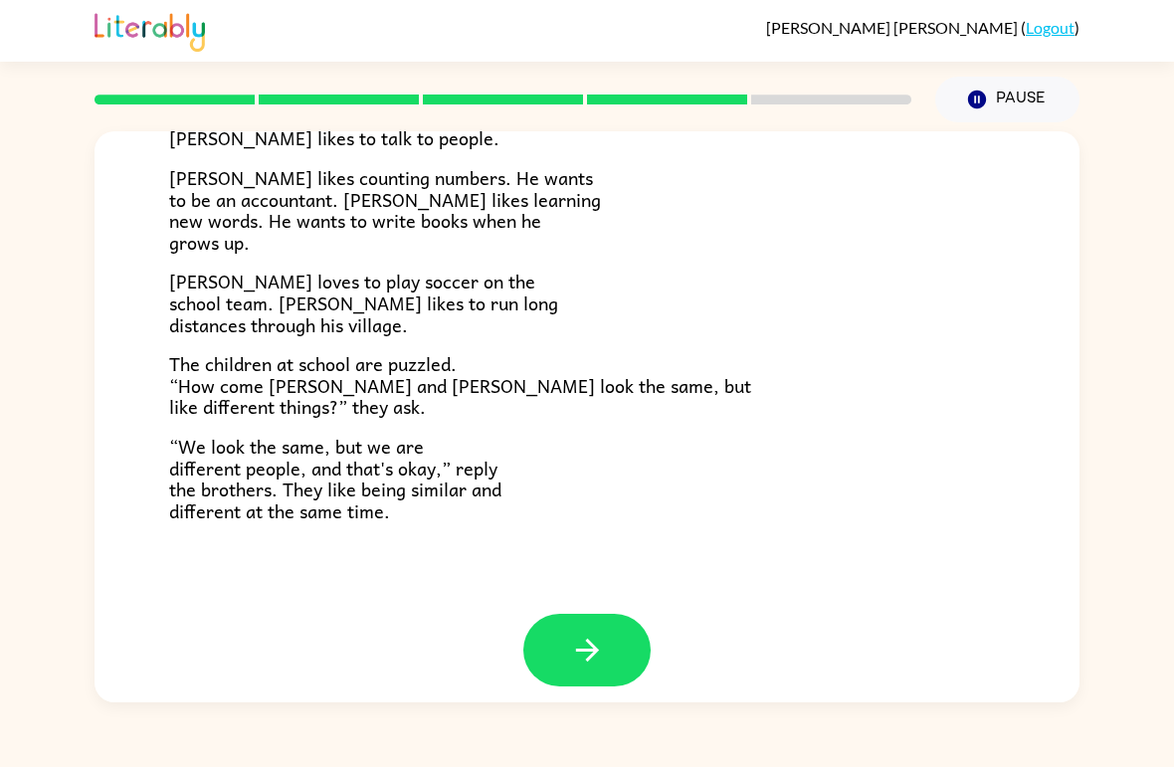
scroll to position [413, 0]
click at [631, 624] on button "button" at bounding box center [586, 651] width 127 height 73
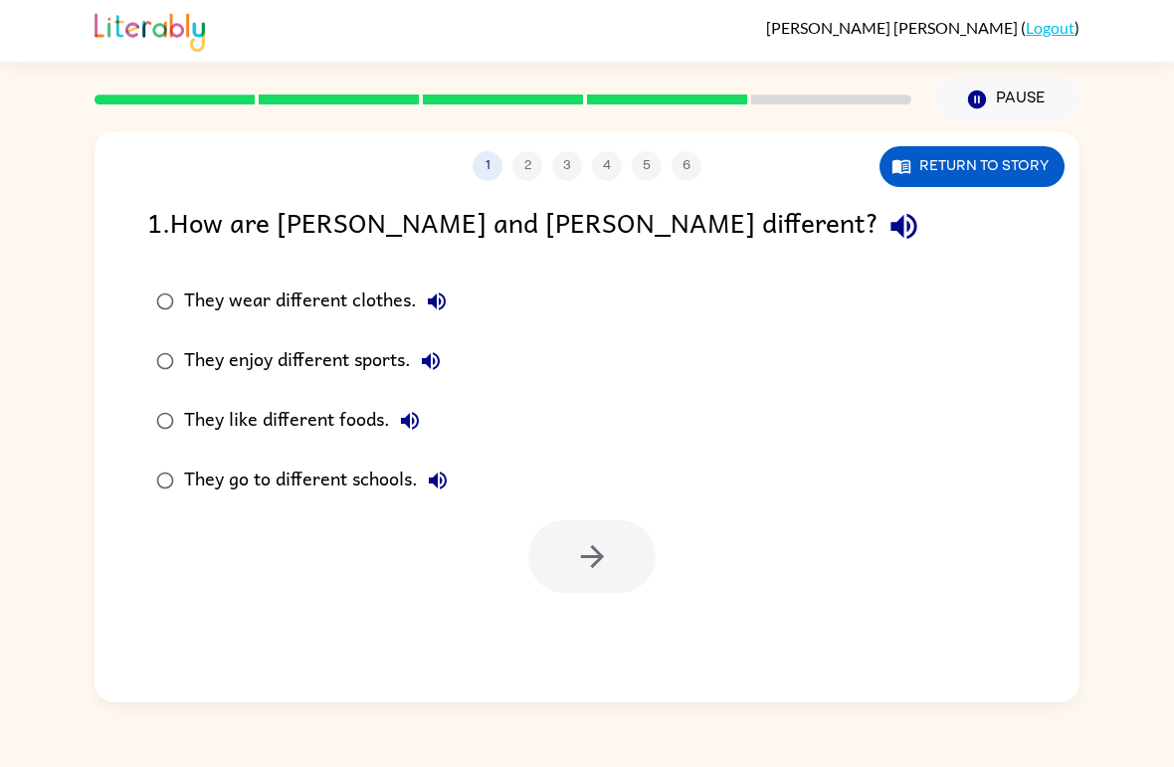
scroll to position [0, 0]
click at [299, 476] on div "They go to different schools." at bounding box center [321, 481] width 274 height 40
drag, startPoint x: 597, startPoint y: 578, endPoint x: 463, endPoint y: 572, distance: 134.4
click at [369, 310] on div "They wear different clothes." at bounding box center [320, 301] width 273 height 40
click at [598, 547] on icon "button" at bounding box center [592, 556] width 35 height 35
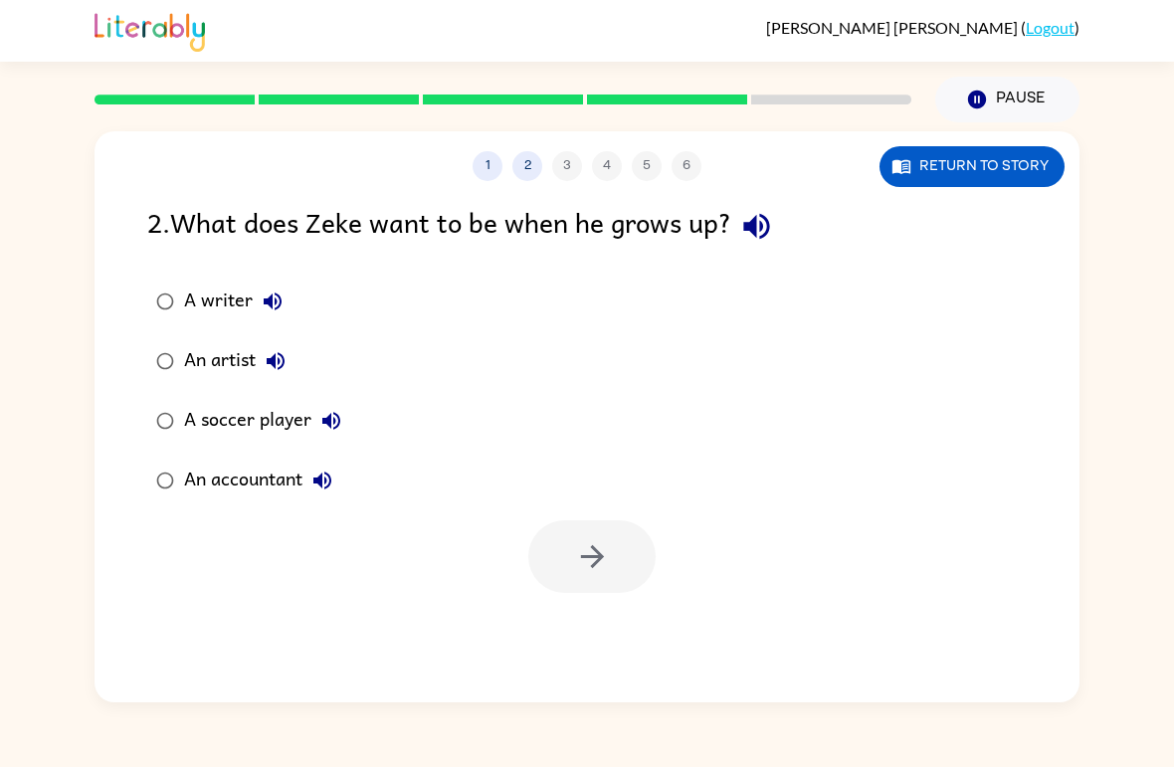
click at [230, 473] on div "An accountant" at bounding box center [263, 481] width 158 height 40
click at [609, 540] on icon "button" at bounding box center [592, 556] width 35 height 35
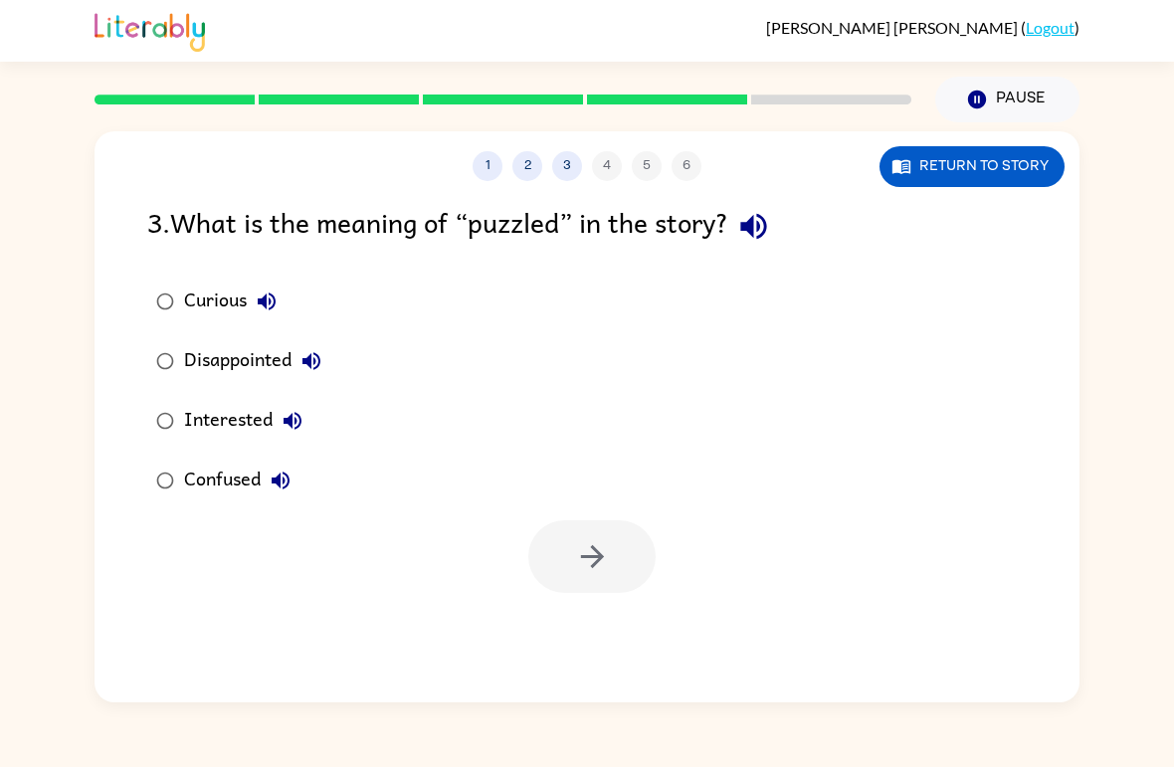
click at [249, 478] on div "Confused" at bounding box center [242, 481] width 116 height 40
click at [600, 541] on icon "button" at bounding box center [592, 556] width 35 height 35
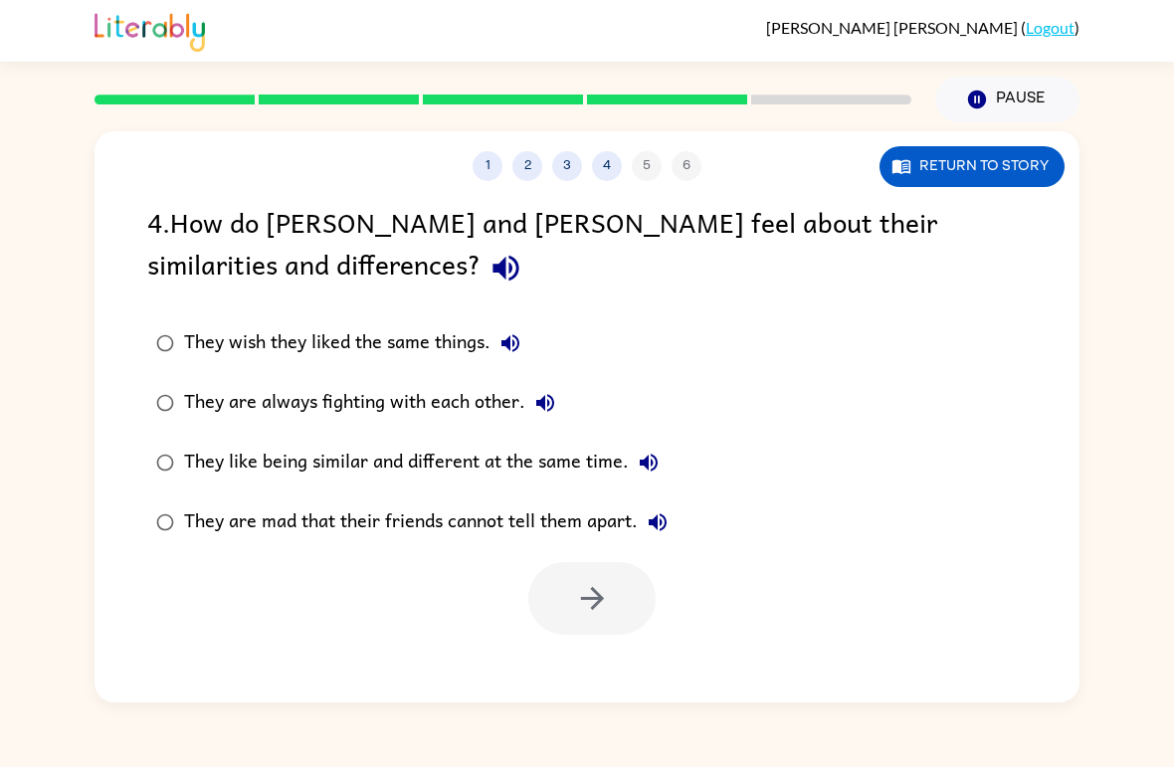
click at [495, 469] on div "They like being similar and different at the same time." at bounding box center [426, 463] width 484 height 40
click at [608, 631] on button "button" at bounding box center [591, 598] width 127 height 73
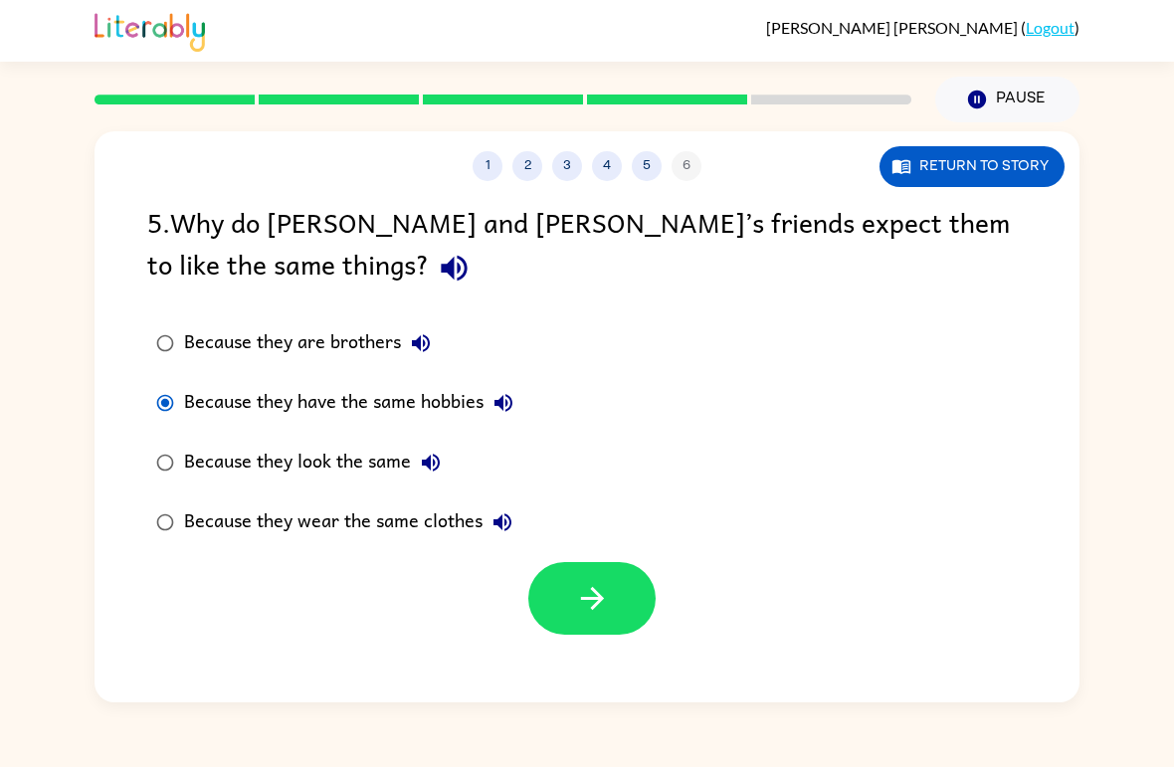
click at [353, 466] on div "Because they look the same" at bounding box center [317, 463] width 267 height 40
click at [617, 592] on button "button" at bounding box center [591, 598] width 127 height 73
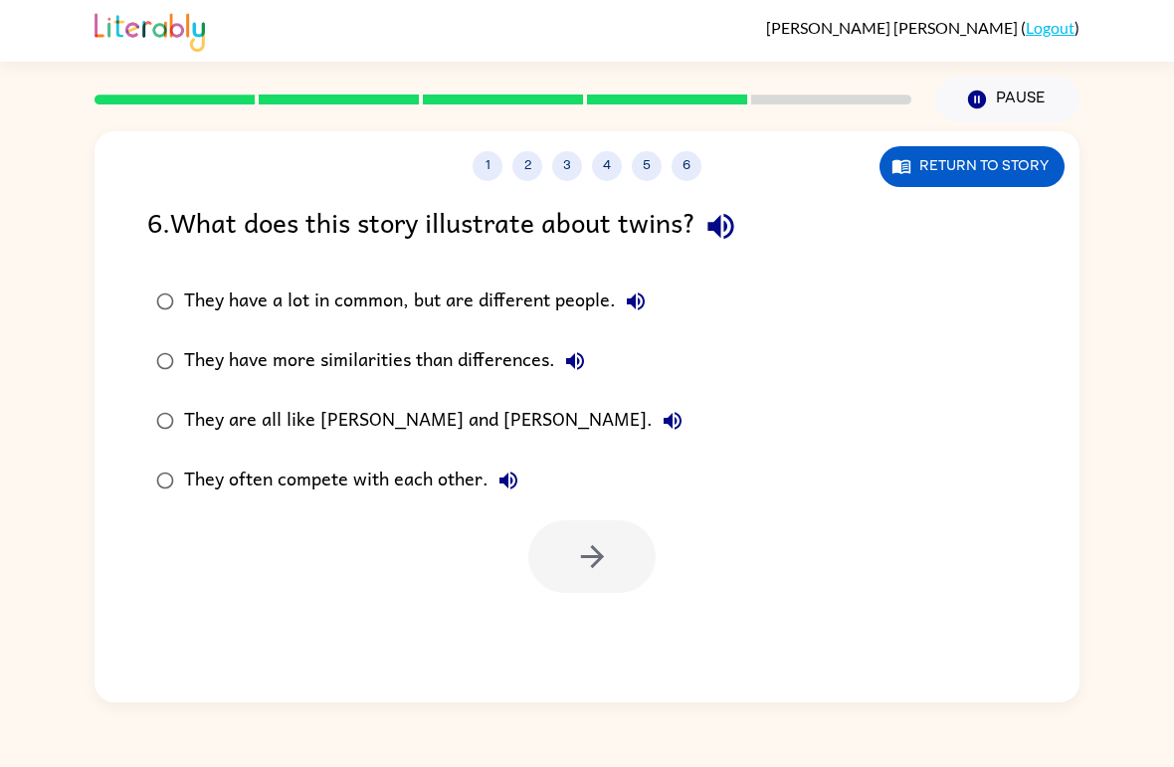
click at [214, 312] on div "They have a lot in common, but are different people." at bounding box center [419, 301] width 471 height 40
click at [607, 586] on button "button" at bounding box center [591, 556] width 127 height 73
